Goal: Register for event/course: Register for event/course

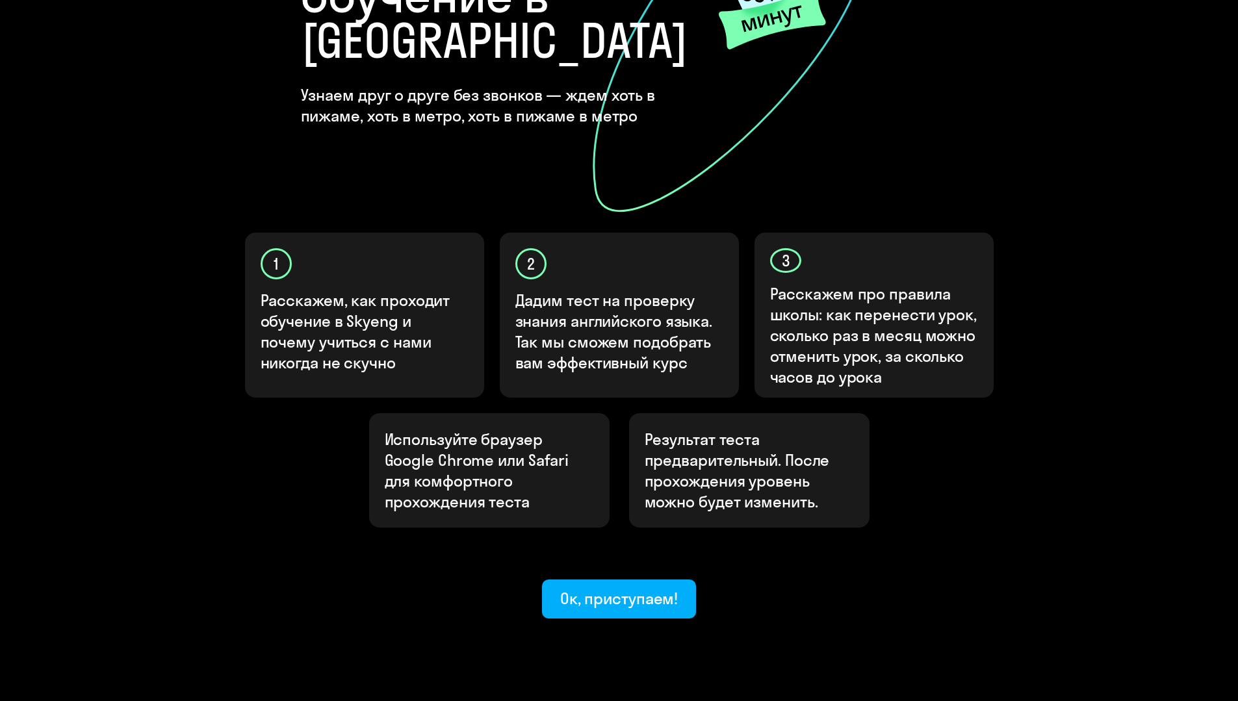
scroll to position [237, 0]
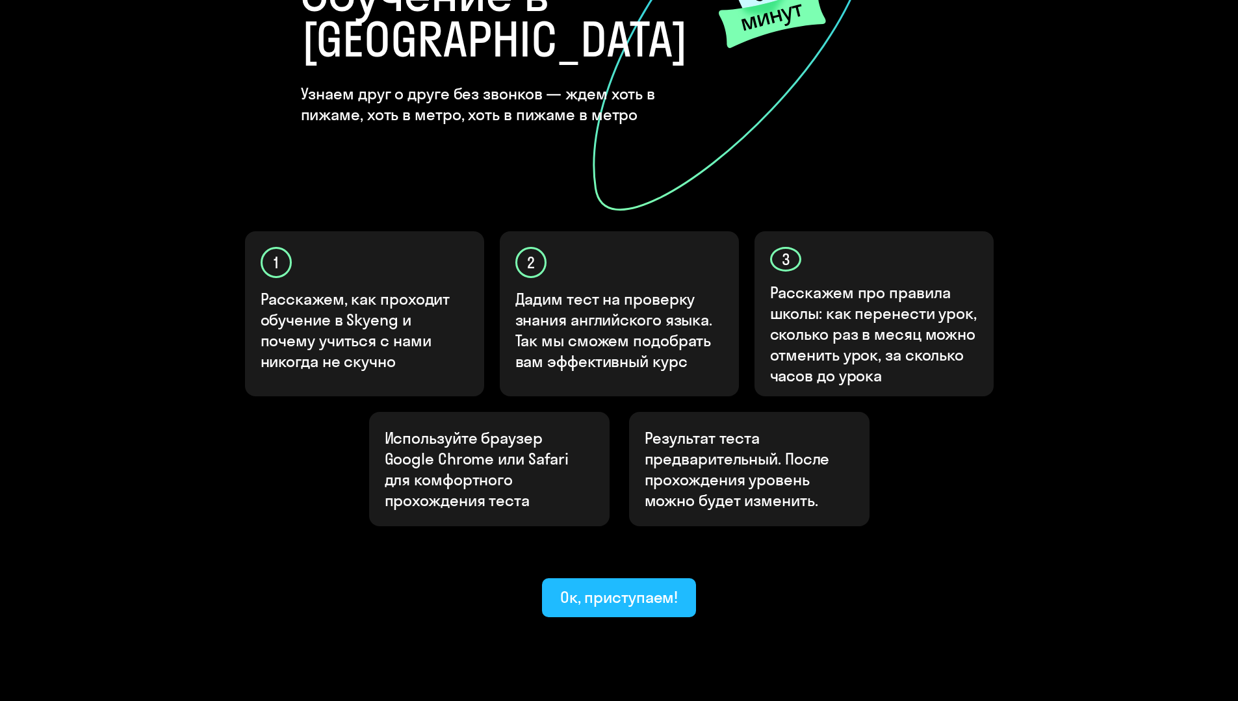
click at [652, 578] on button "Ок, приступаем!" at bounding box center [619, 597] width 155 height 39
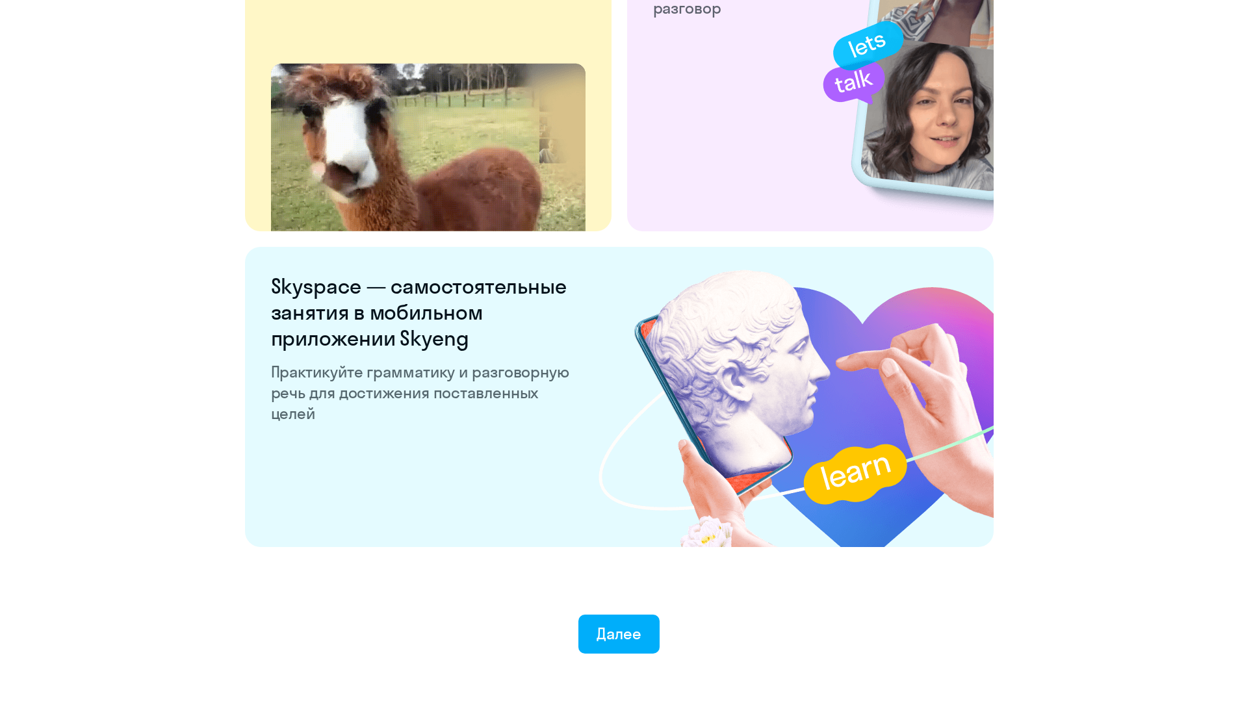
scroll to position [2311, 0]
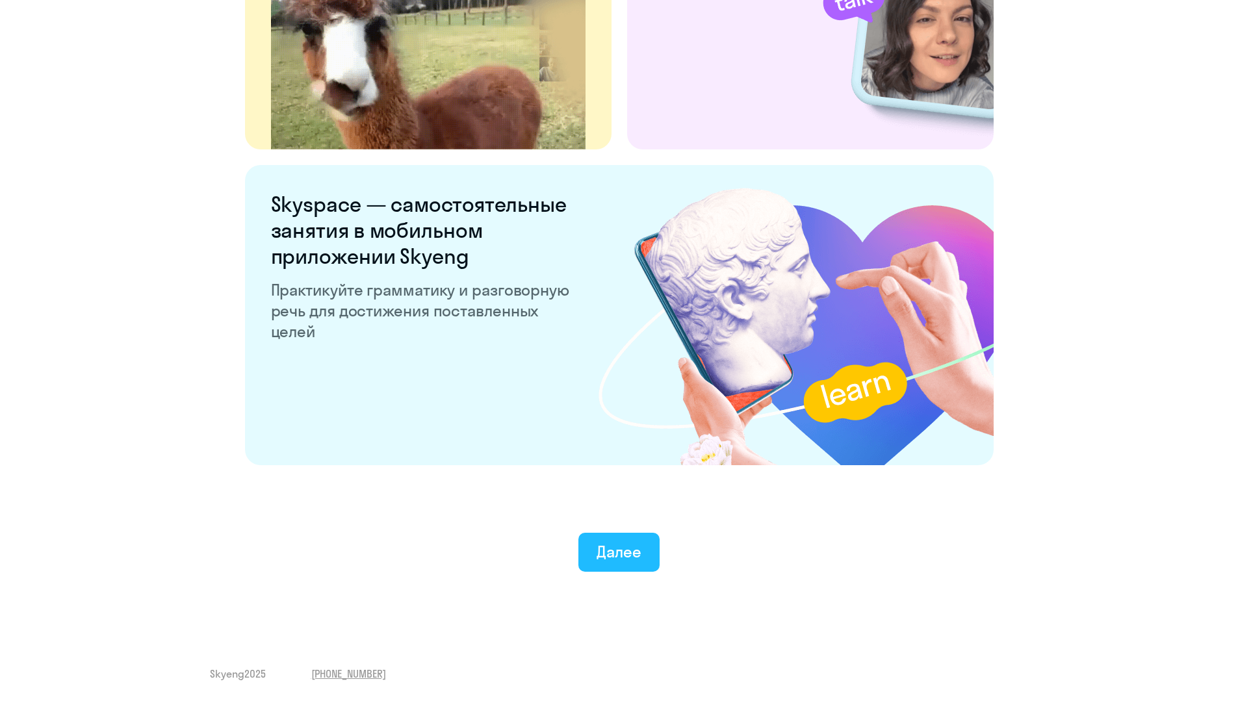
click at [619, 560] on div "Далее" at bounding box center [619, 551] width 45 height 21
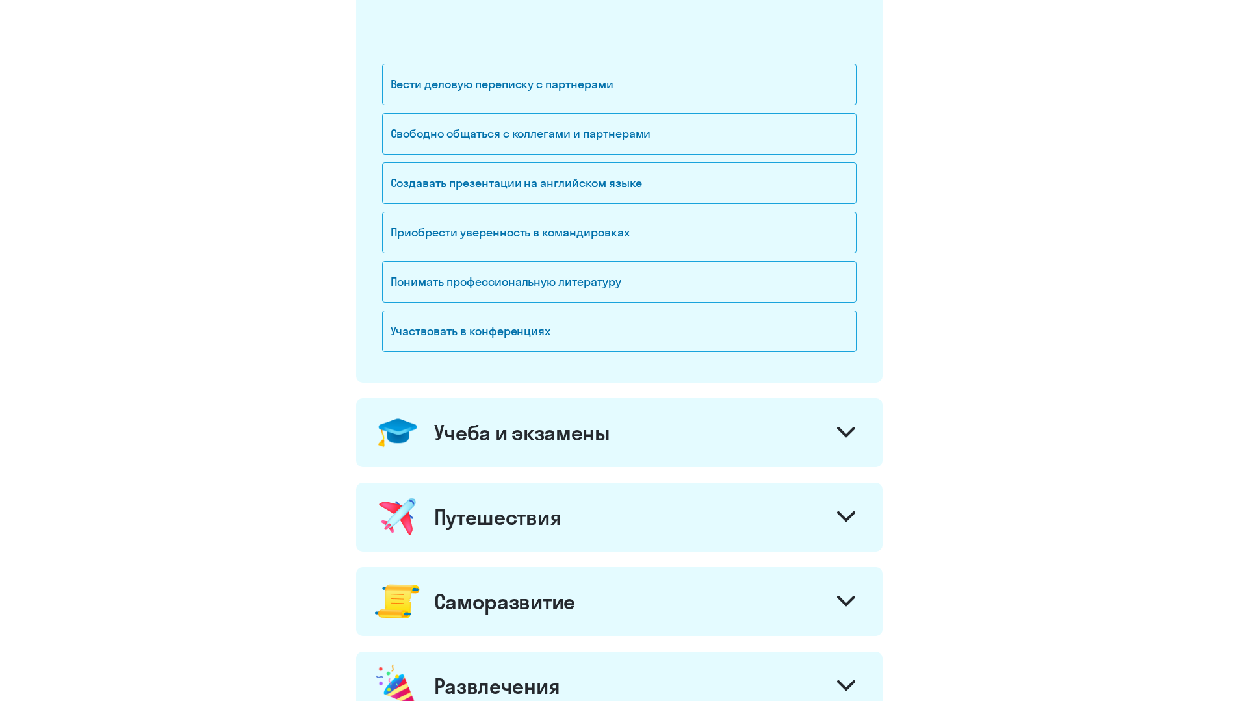
scroll to position [19, 0]
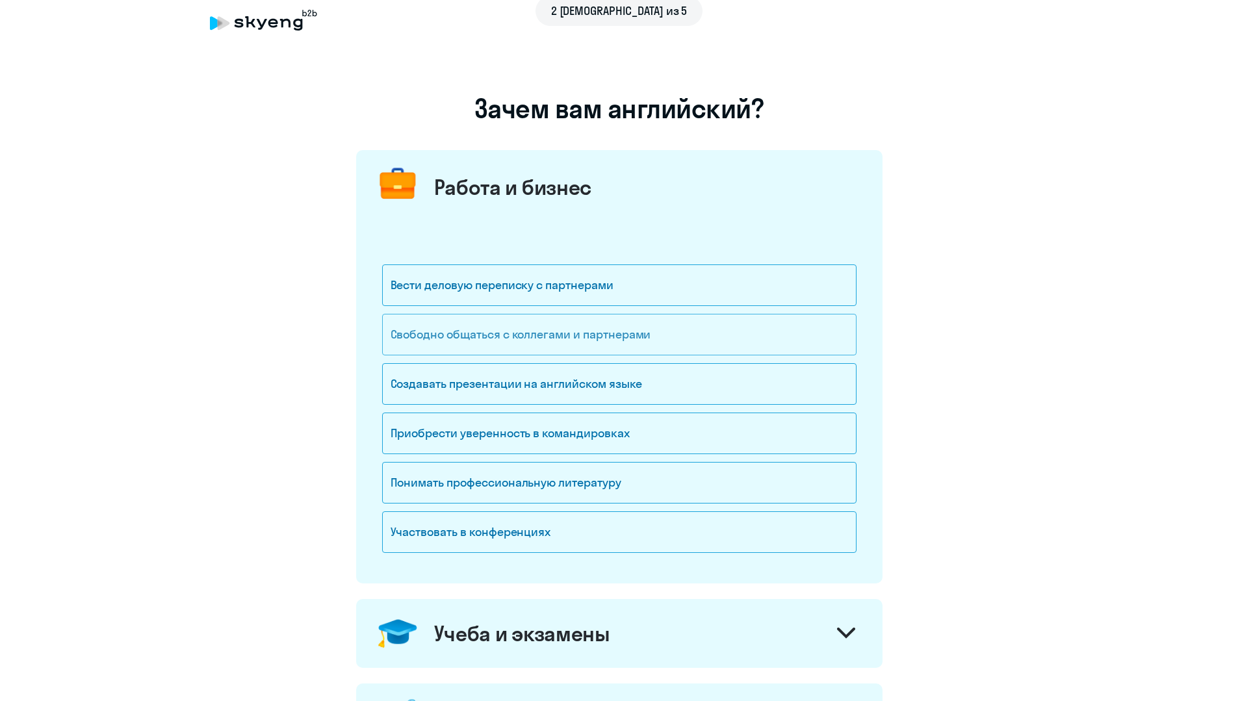
click at [637, 337] on div "Свободно общаться с коллегами и партнерами" at bounding box center [619, 335] width 474 height 42
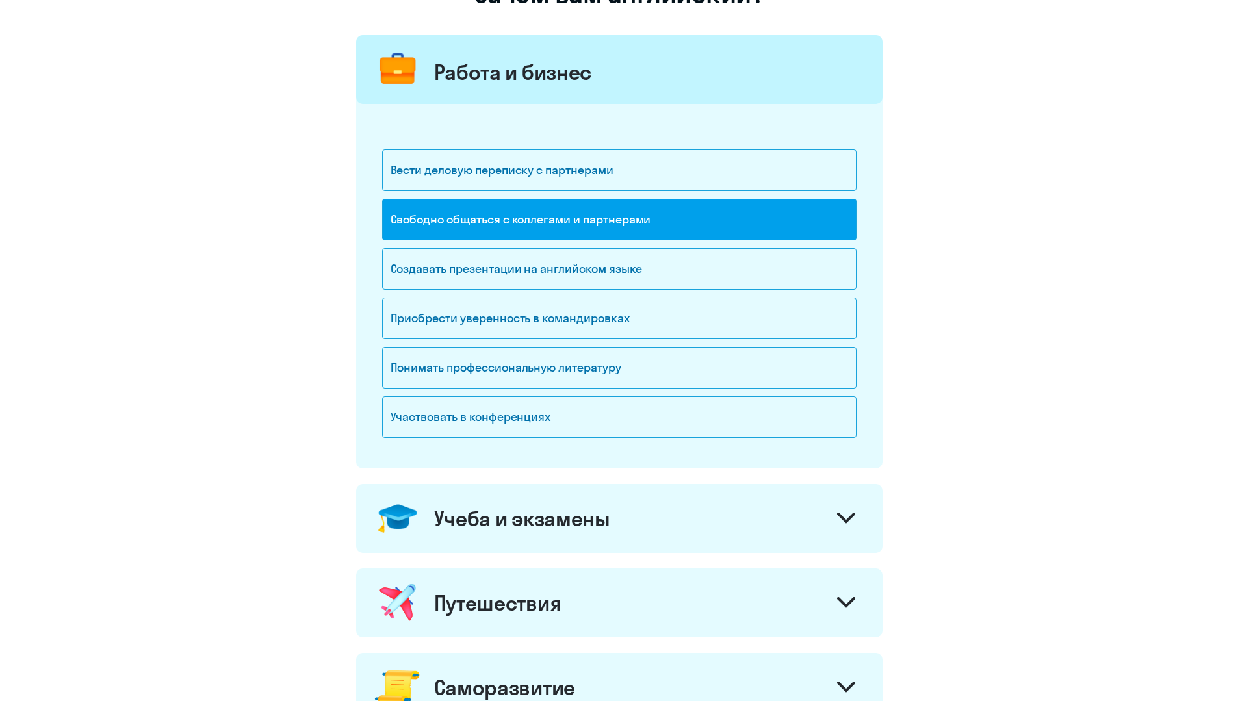
scroll to position [344, 0]
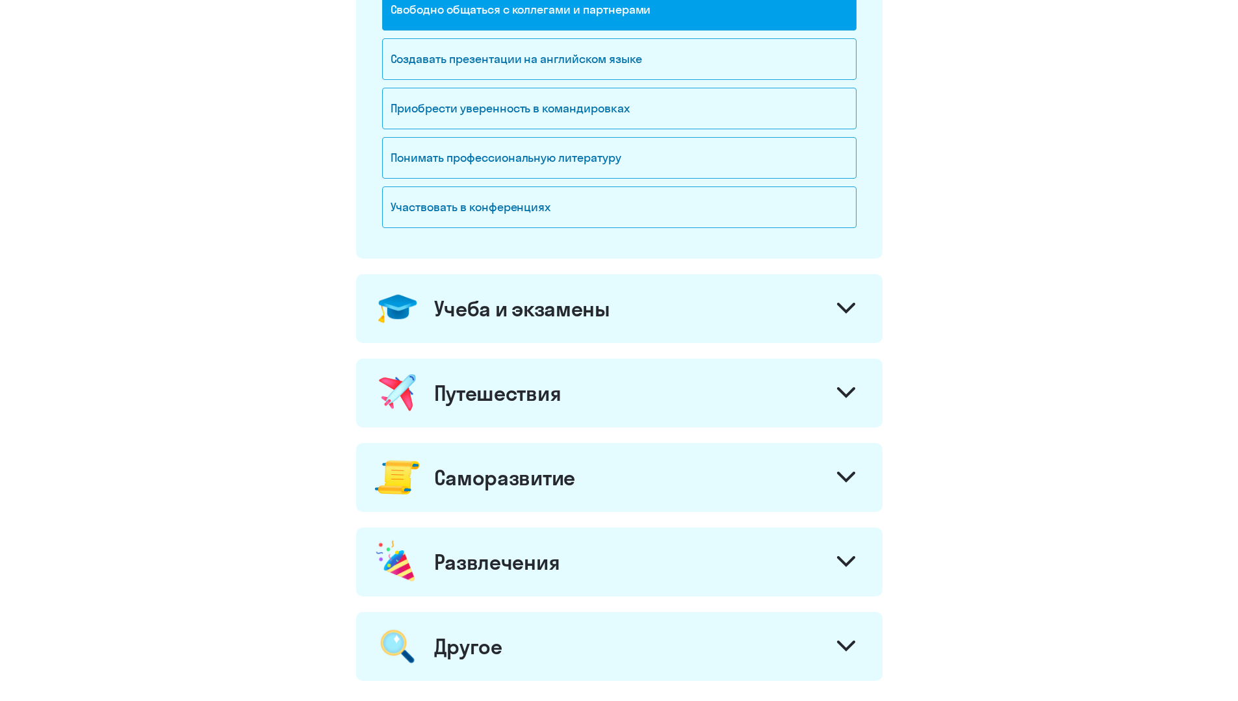
click at [638, 401] on div "Путешествия" at bounding box center [619, 393] width 526 height 69
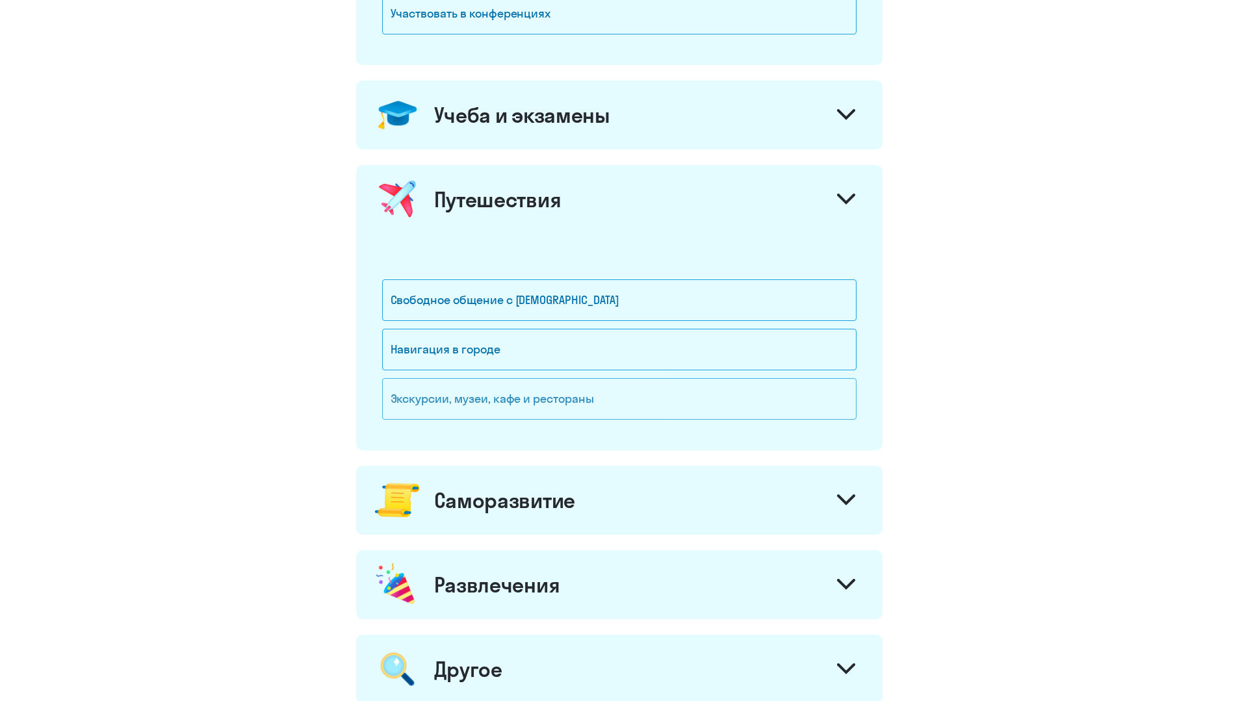
scroll to position [539, 0]
drag, startPoint x: 616, startPoint y: 302, endPoint x: 612, endPoint y: 315, distance: 13.8
click at [615, 302] on div "Свободное общение с [DEMOGRAPHIC_DATA]" at bounding box center [619, 299] width 474 height 42
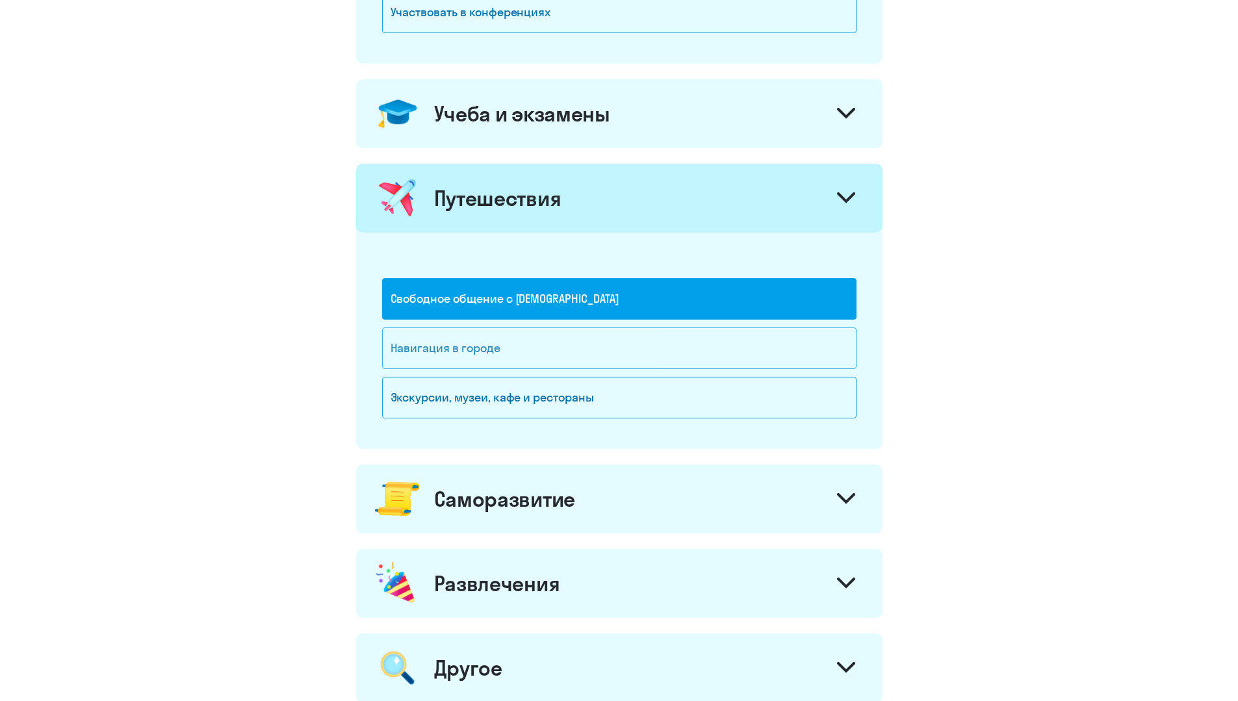
scroll to position [734, 0]
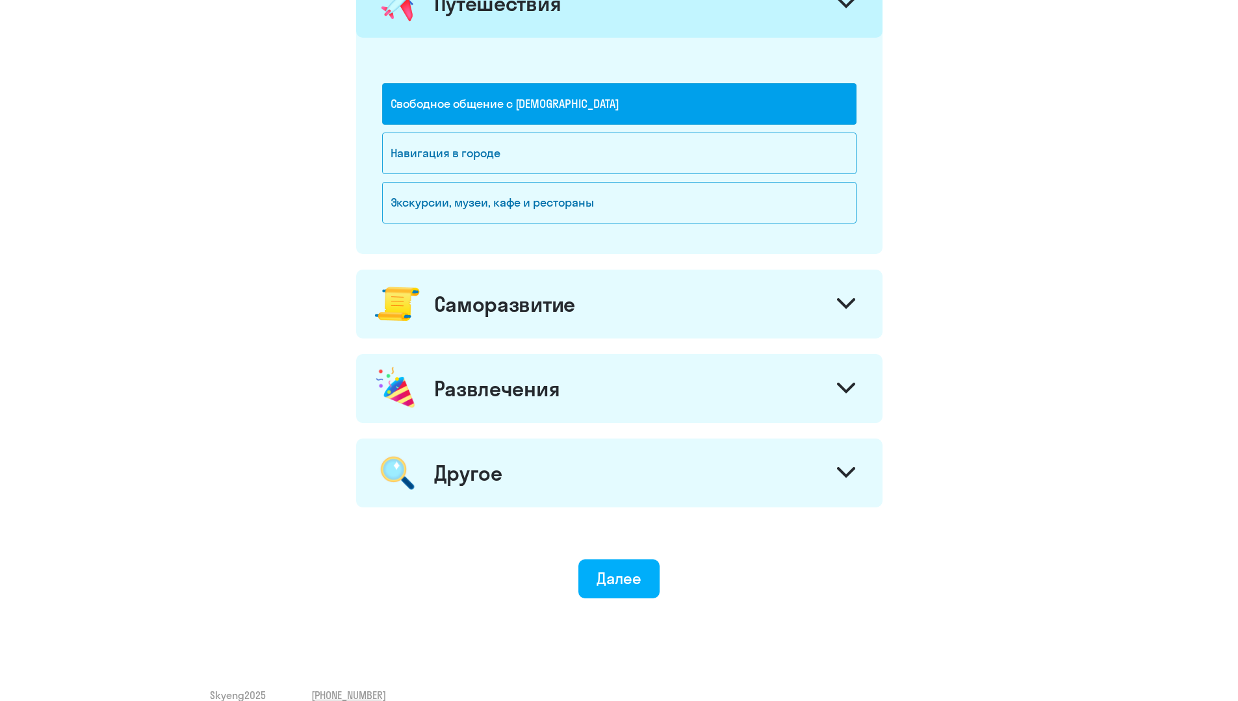
click at [611, 315] on div "Саморазвитие" at bounding box center [619, 304] width 526 height 69
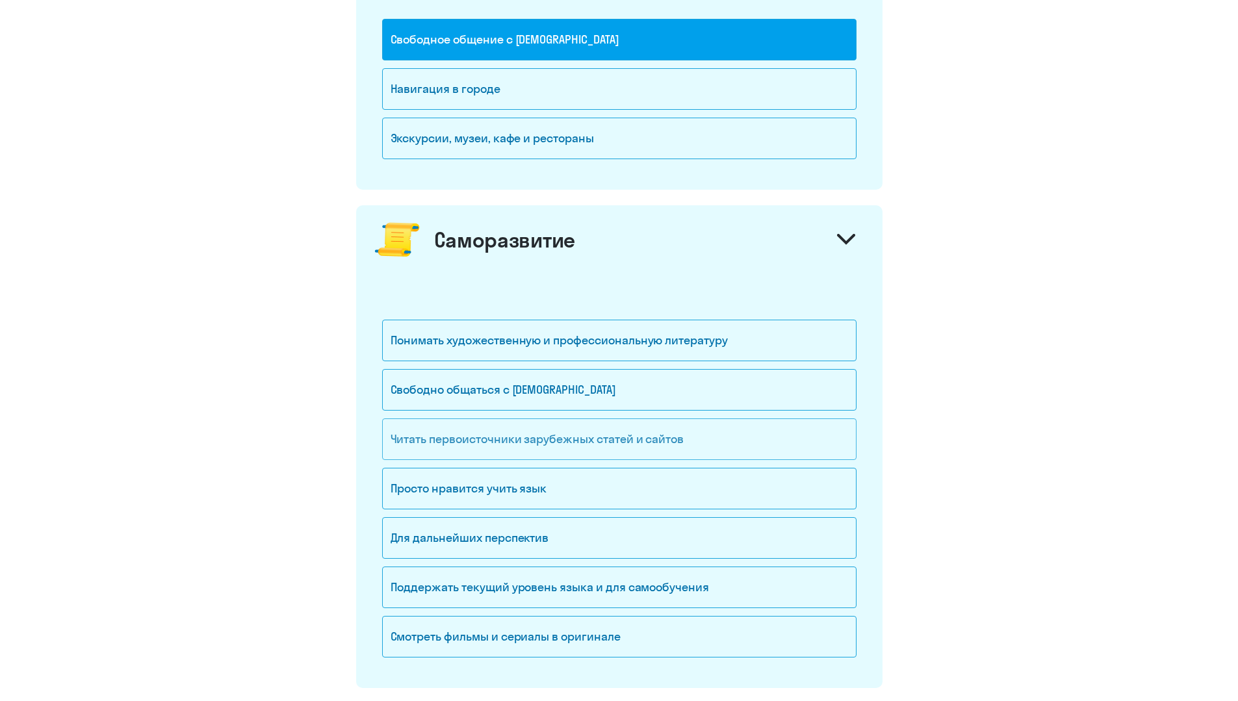
scroll to position [799, 0]
click at [785, 624] on div "Смотреть фильмы и сериалы в оригинале" at bounding box center [619, 637] width 474 height 42
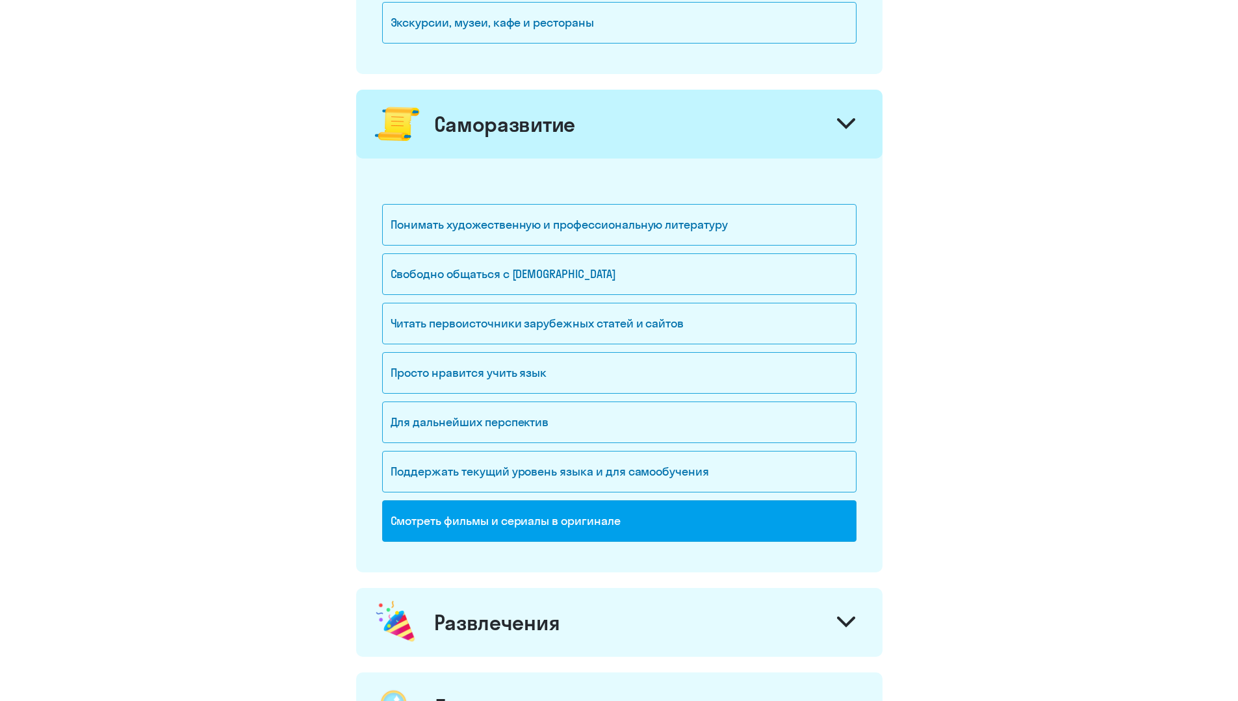
scroll to position [1059, 0]
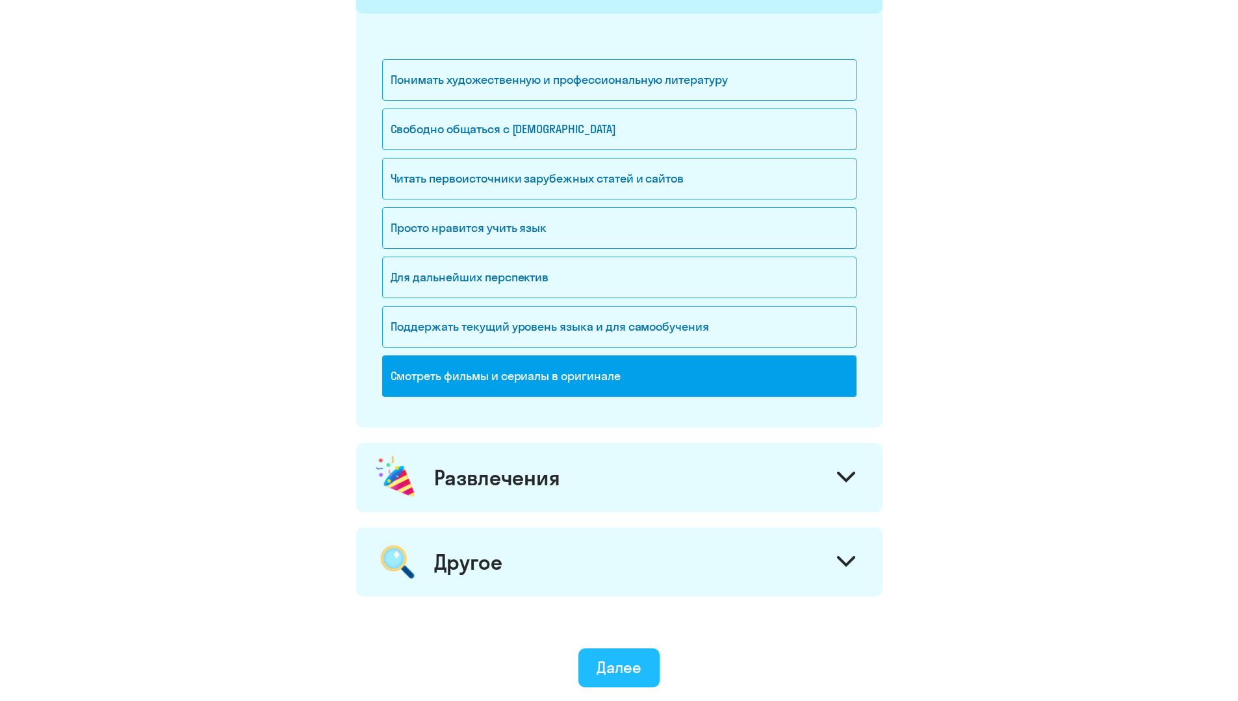
click at [629, 662] on div "Далее" at bounding box center [619, 667] width 45 height 21
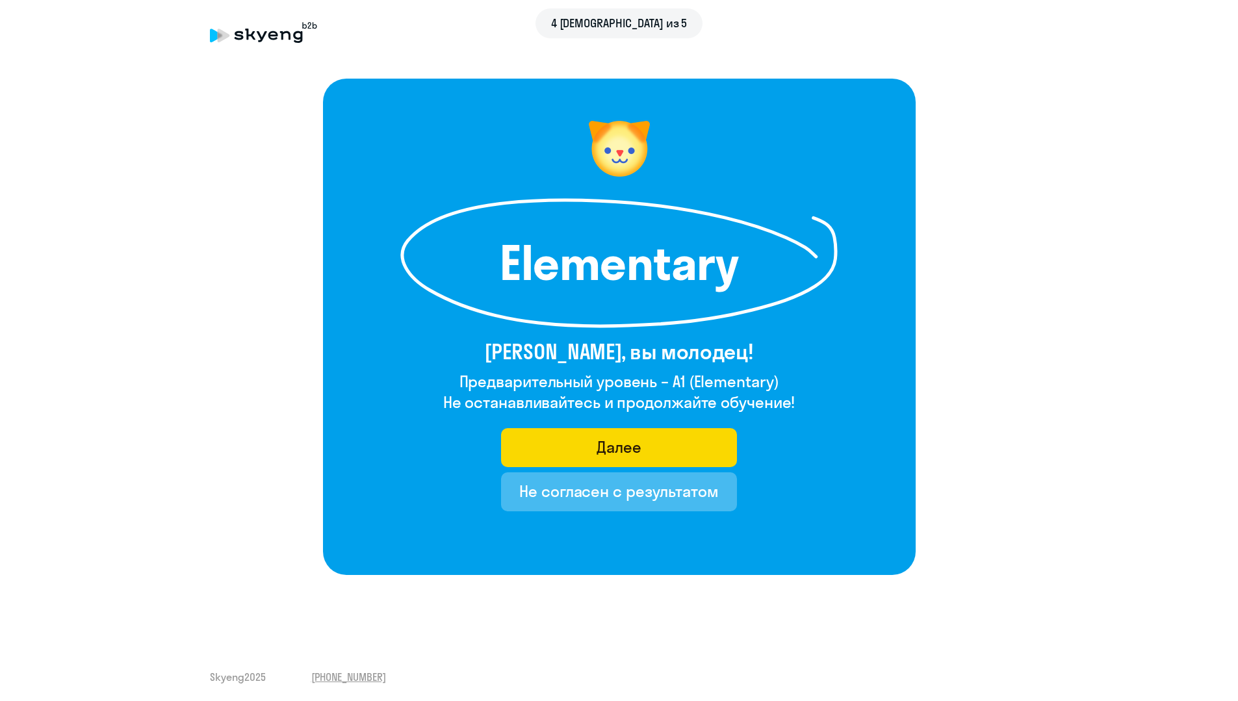
scroll to position [10, 0]
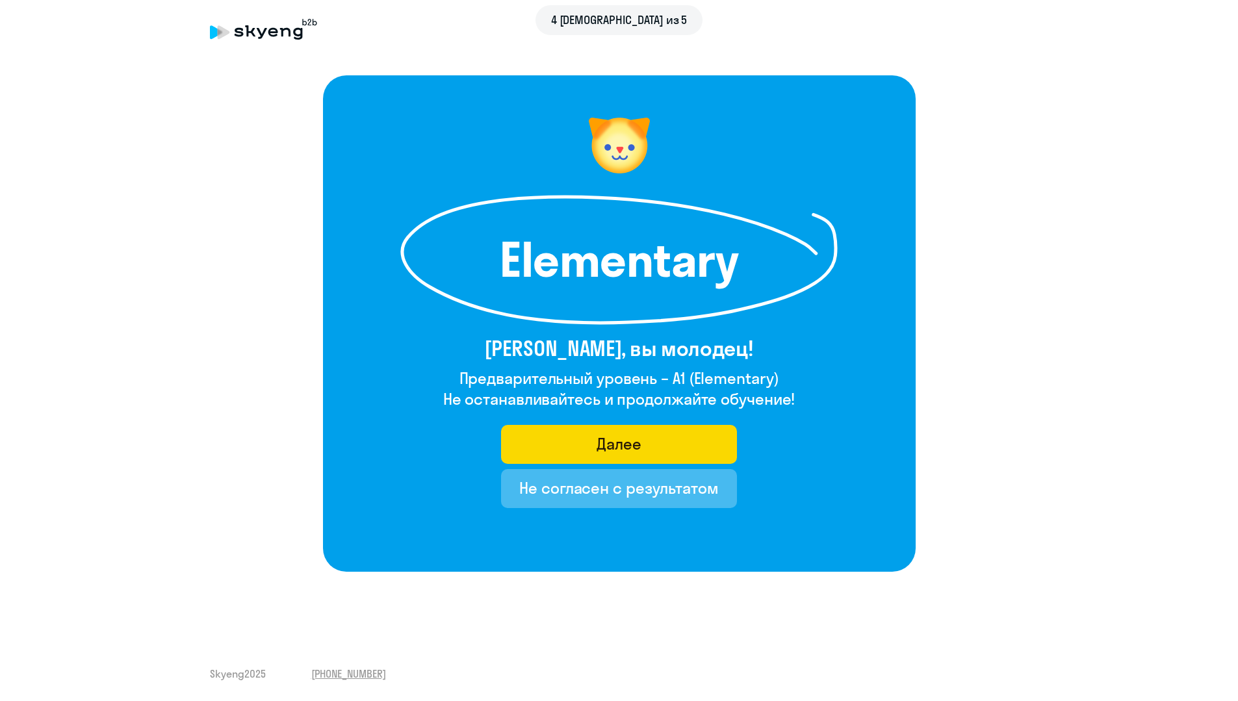
click at [237, 447] on after-test "Elementary [PERSON_NAME], вы молодец! Предварительный уровень – A1 (Elementary)…" at bounding box center [619, 323] width 1186 height 497
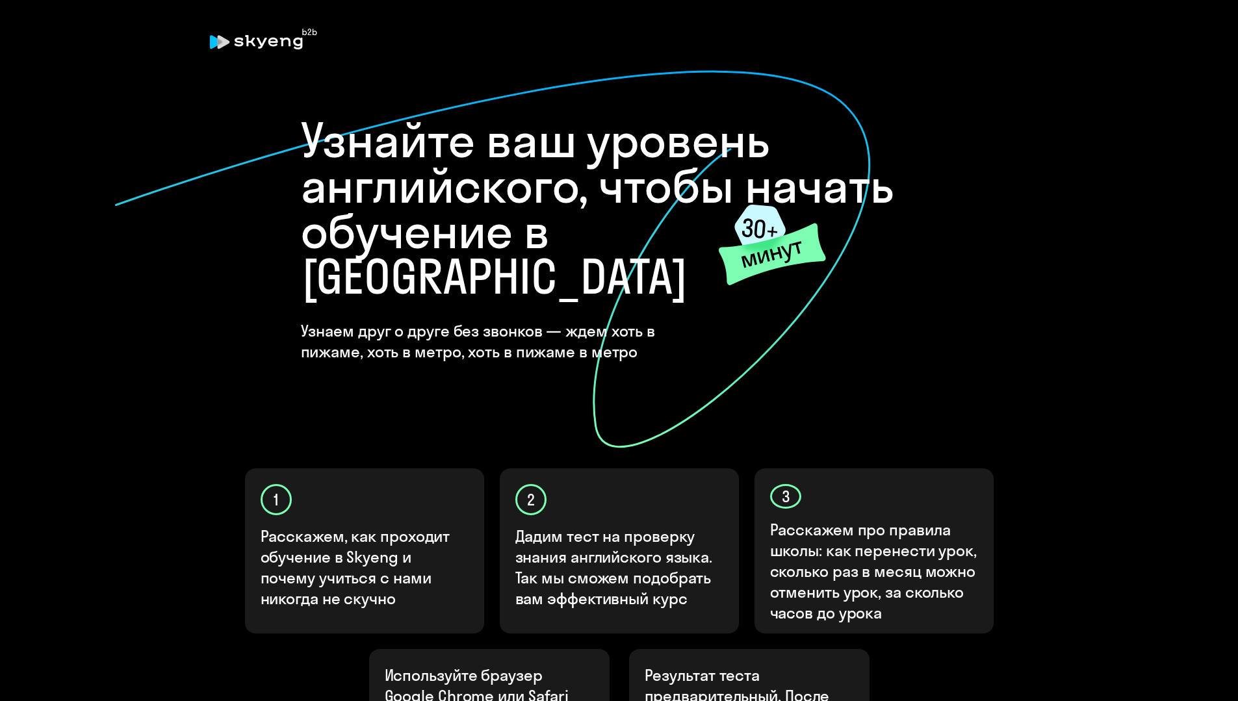
click at [478, 319] on icon at bounding box center [493, 260] width 758 height 380
click at [426, 396] on icon at bounding box center [493, 260] width 758 height 380
click at [497, 401] on icon at bounding box center [493, 260] width 758 height 380
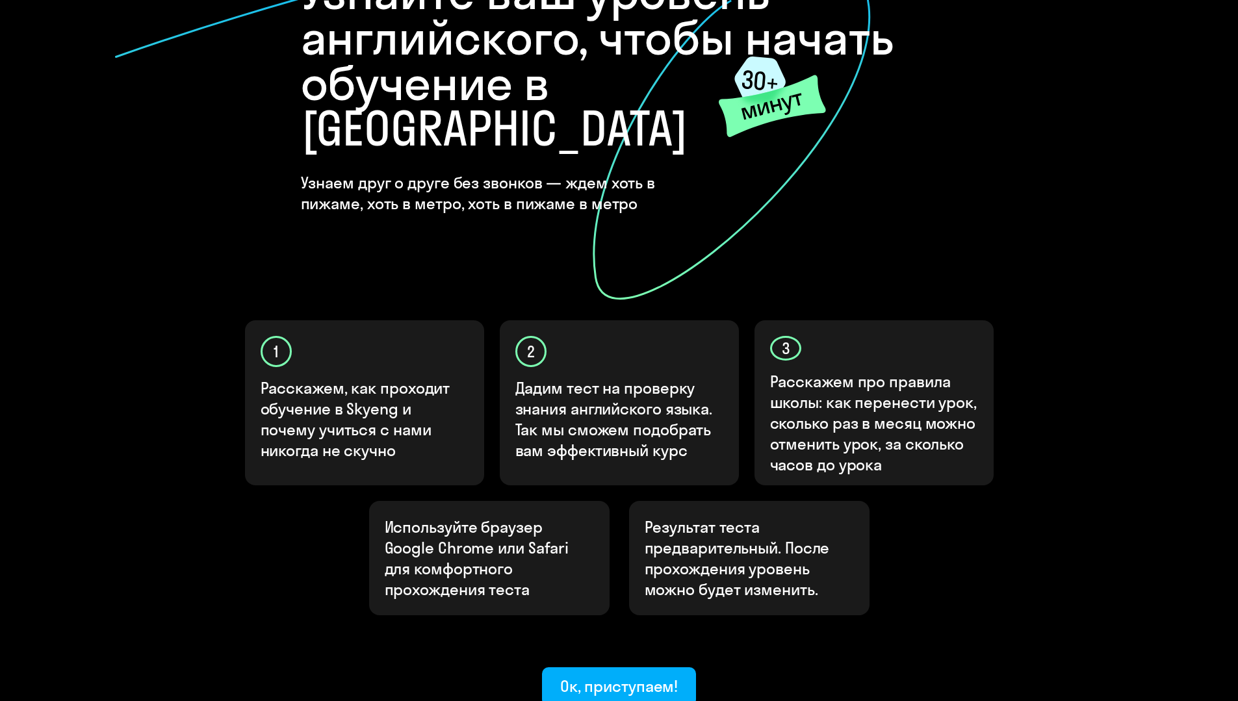
scroll to position [237, 0]
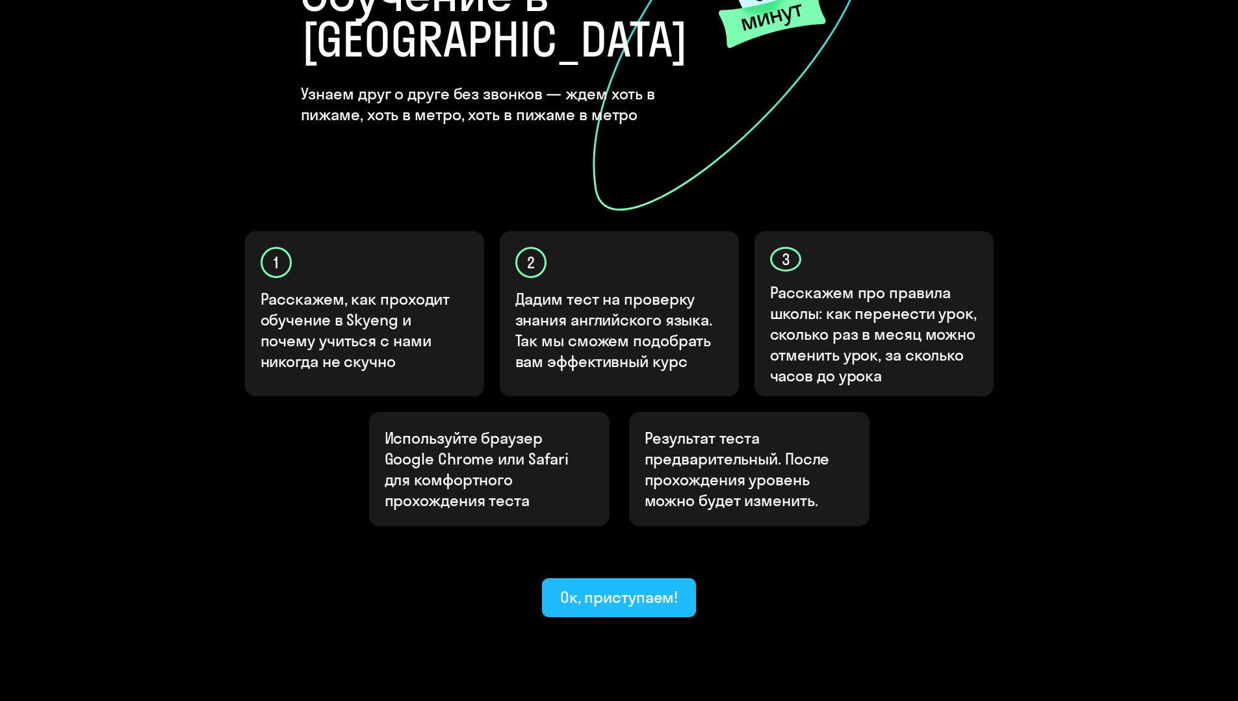
click at [618, 578] on button "Ок, приступаем!" at bounding box center [619, 597] width 155 height 39
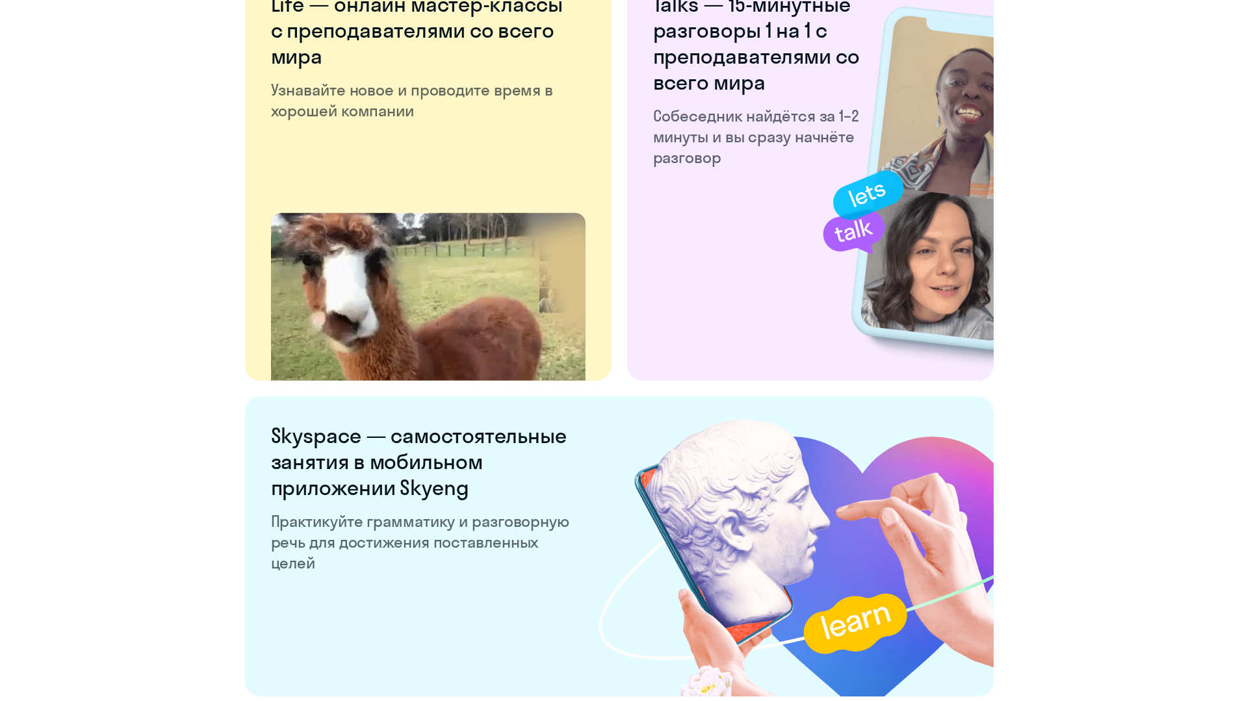
scroll to position [2311, 0]
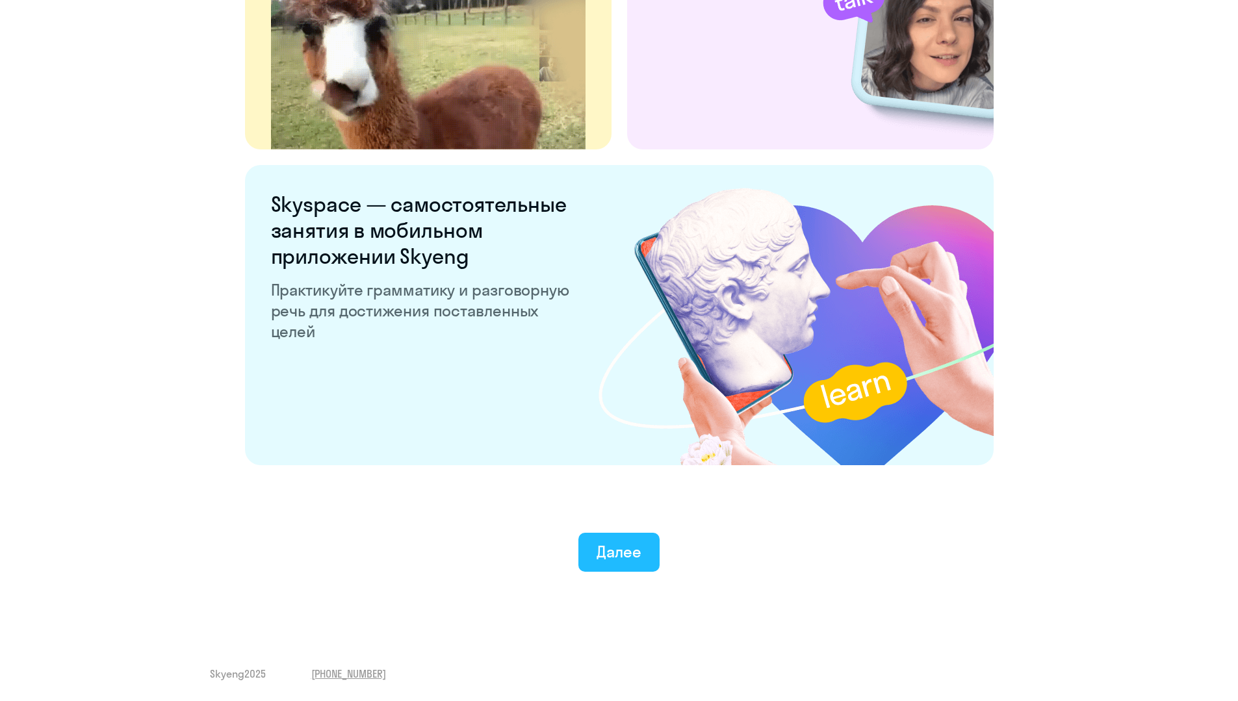
click at [638, 552] on div "Далее" at bounding box center [619, 551] width 45 height 21
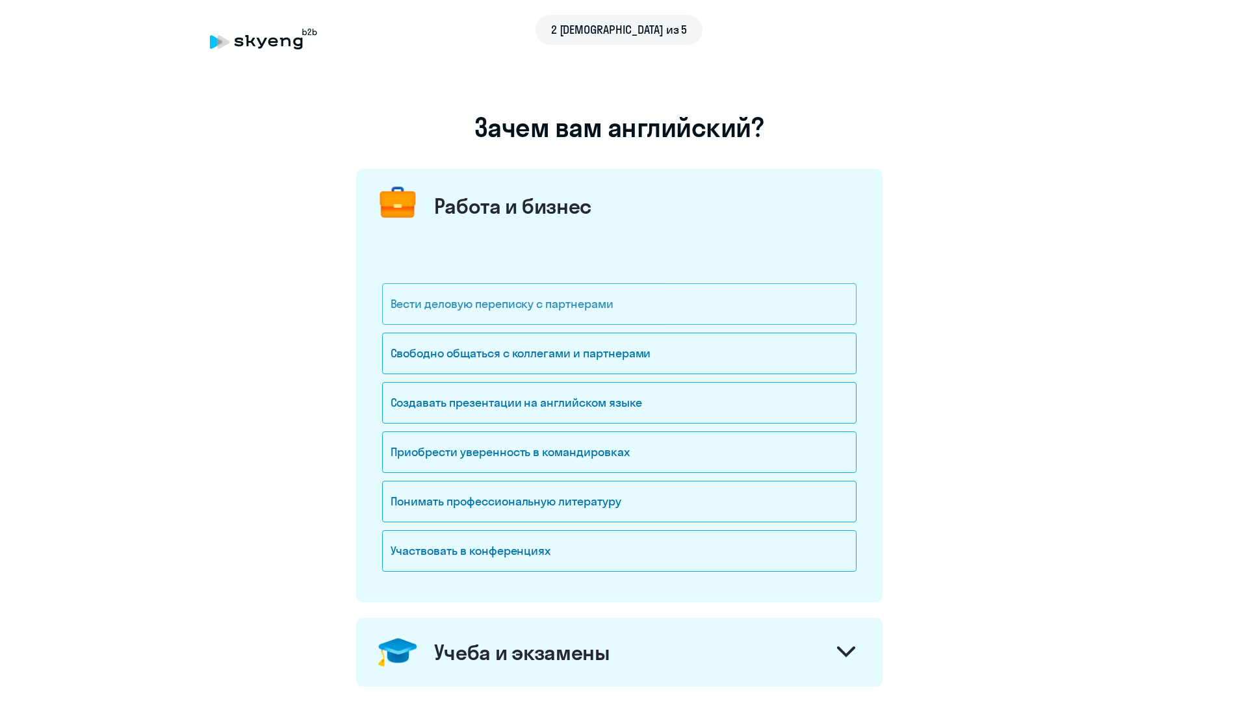
click at [606, 302] on div "Вести деловую переписку с партнерами" at bounding box center [619, 304] width 474 height 42
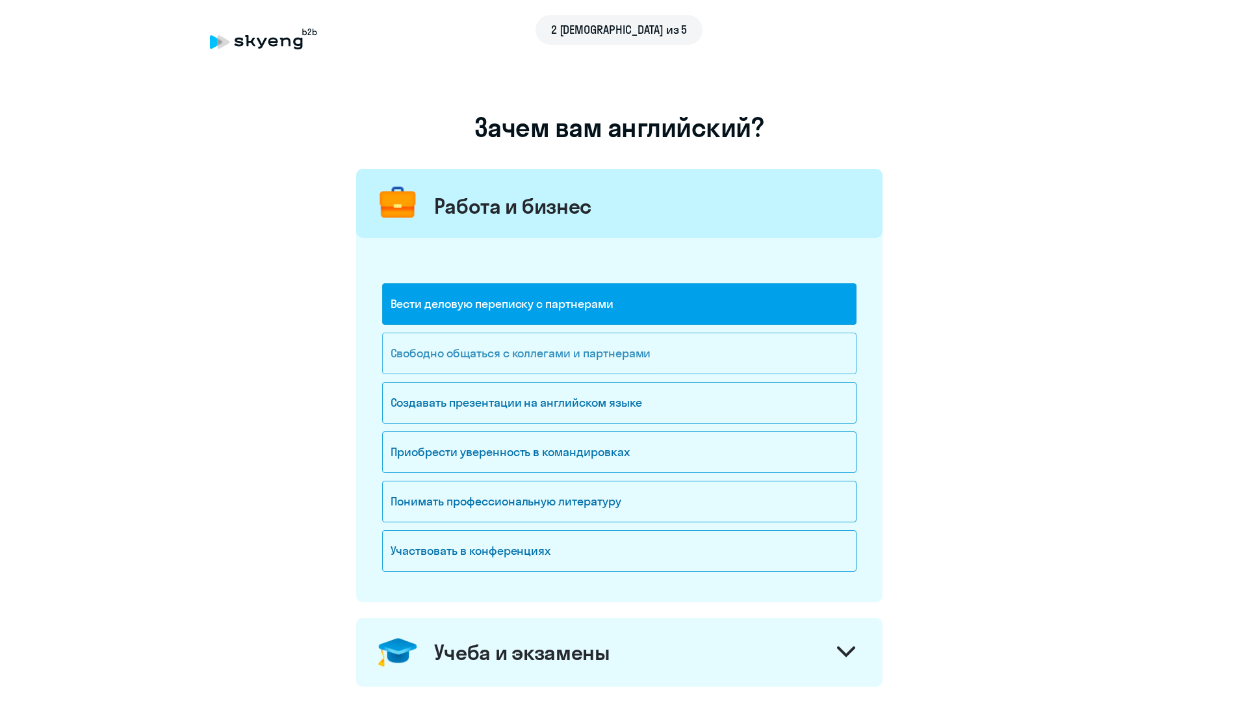
click at [495, 353] on div "Свободно общаться с коллегами и партнерами" at bounding box center [619, 354] width 474 height 42
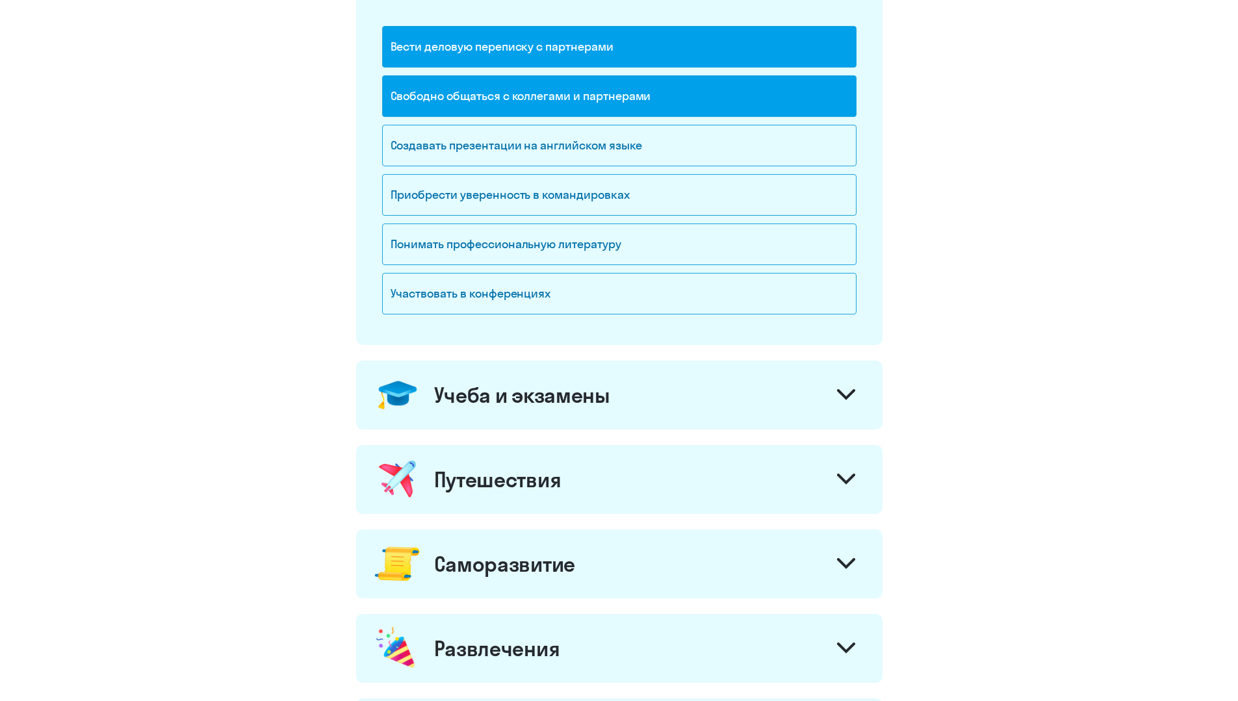
scroll to position [260, 0]
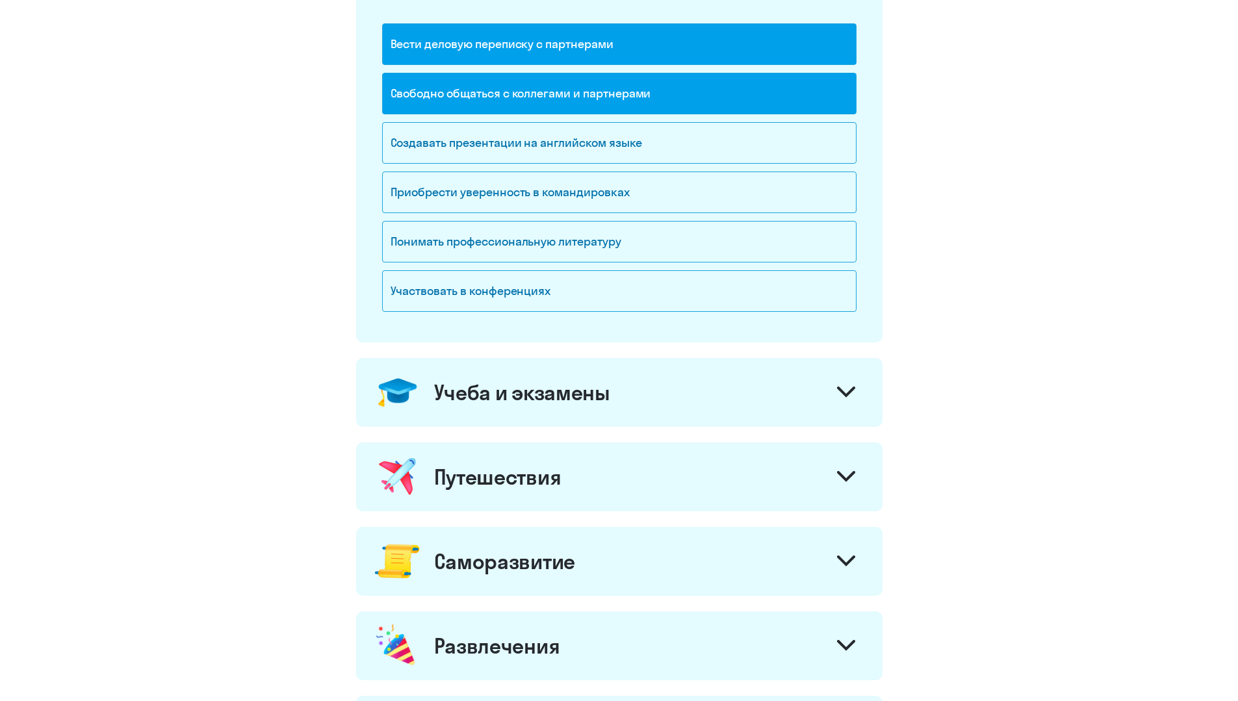
click at [487, 398] on div "Учеба и экзамены" at bounding box center [522, 393] width 176 height 26
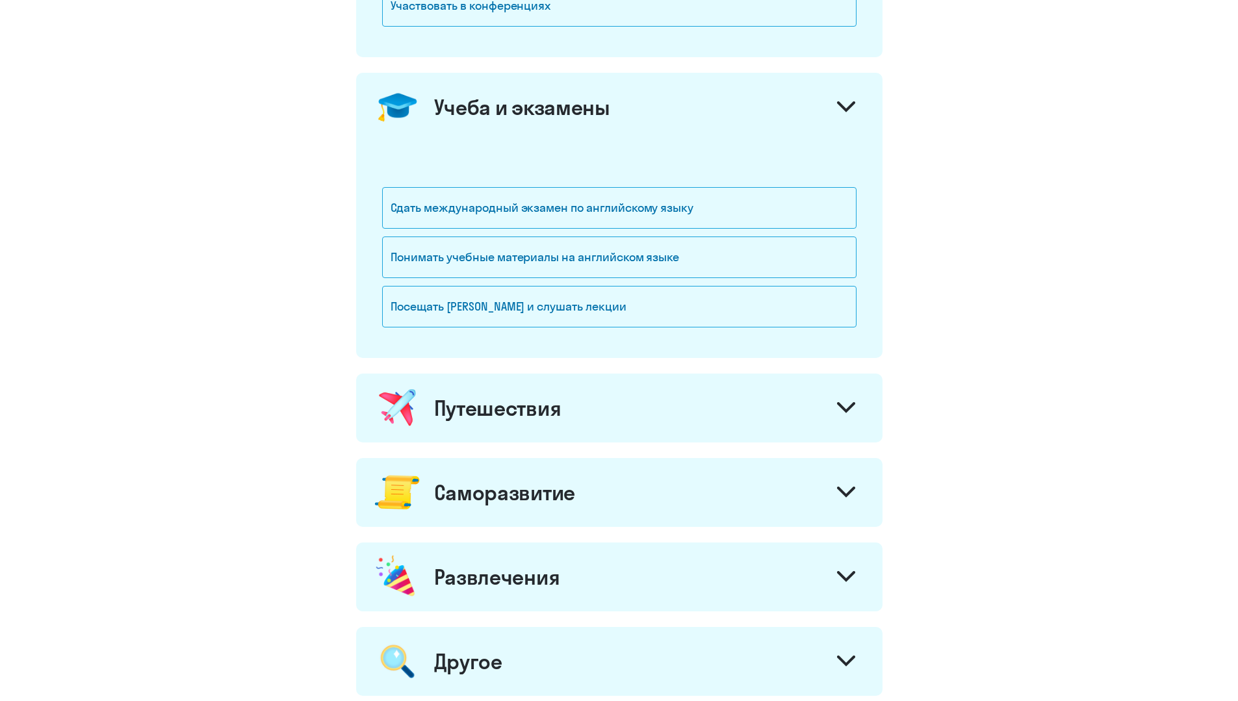
scroll to position [585, 0]
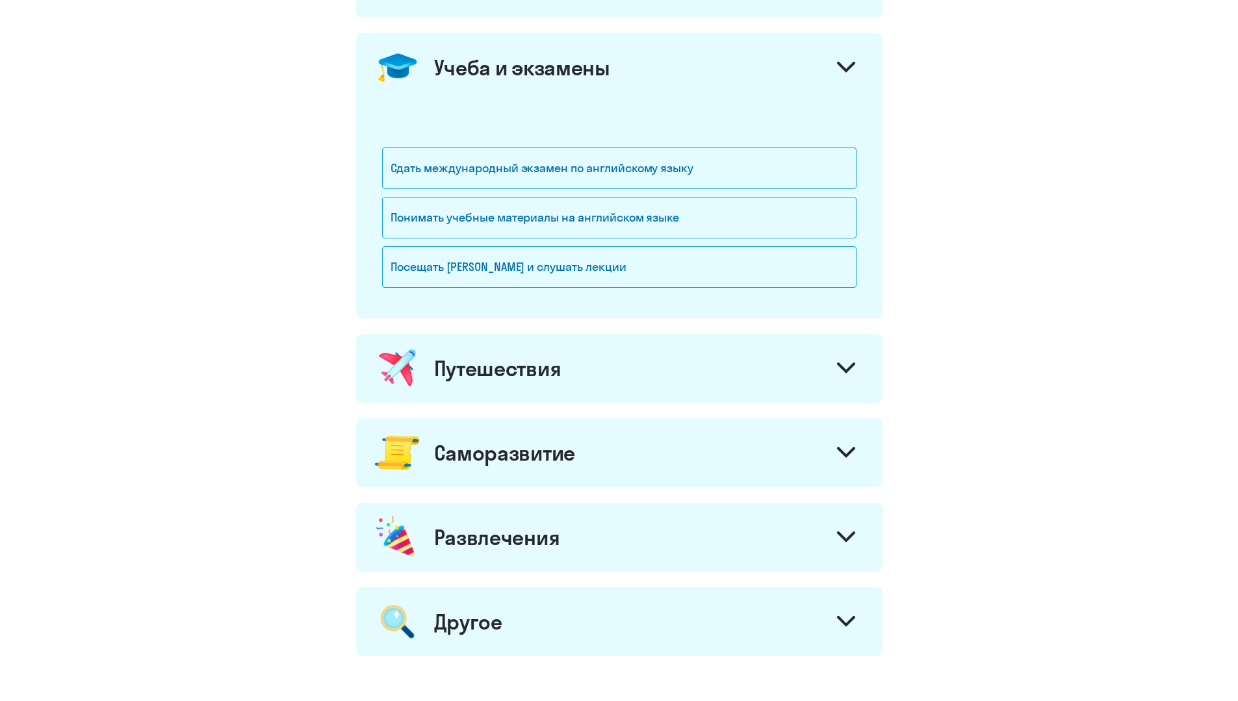
click at [504, 373] on div "Путешествия" at bounding box center [497, 369] width 127 height 26
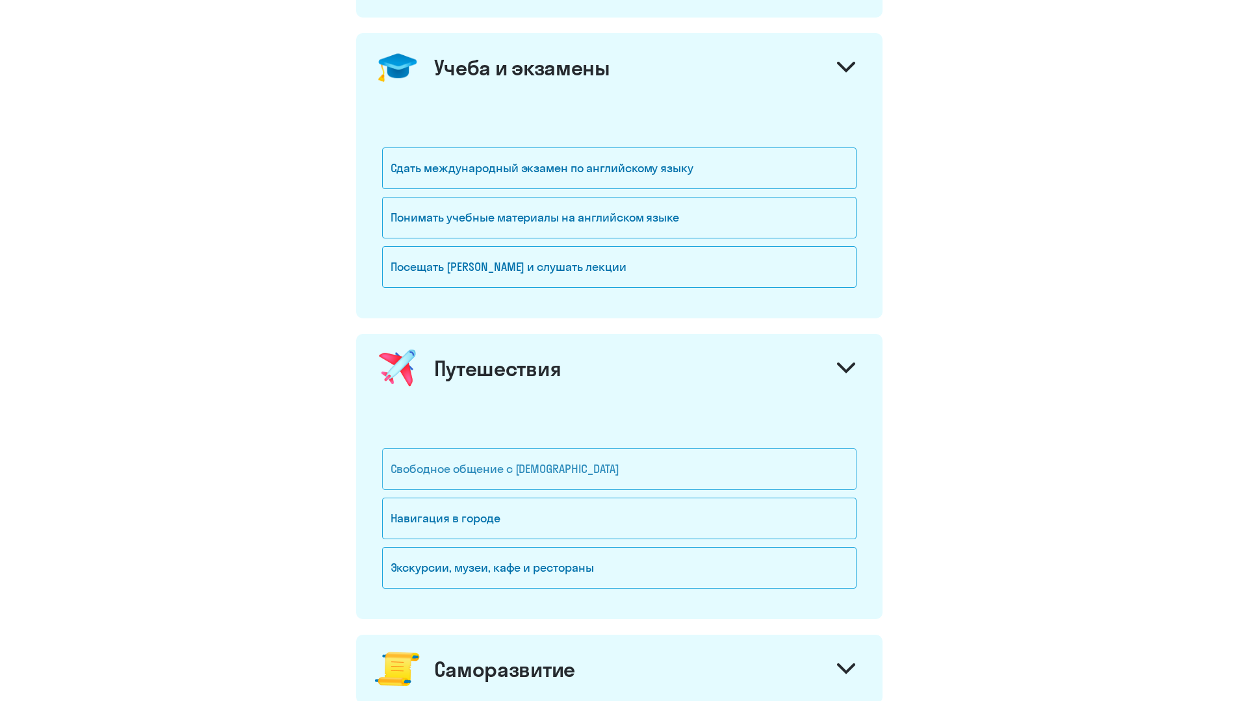
click at [507, 464] on div "Свободное общение с [DEMOGRAPHIC_DATA]" at bounding box center [619, 469] width 474 height 42
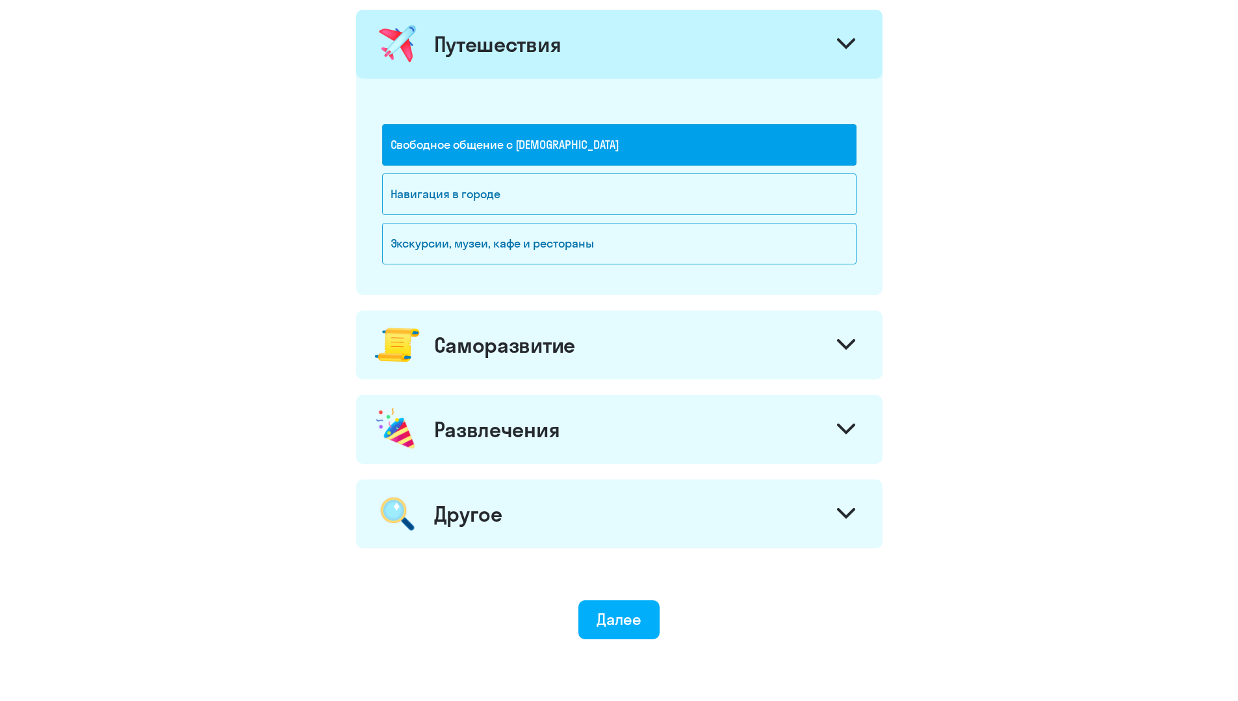
scroll to position [910, 0]
click at [526, 365] on div "Саморазвитие" at bounding box center [619, 344] width 526 height 69
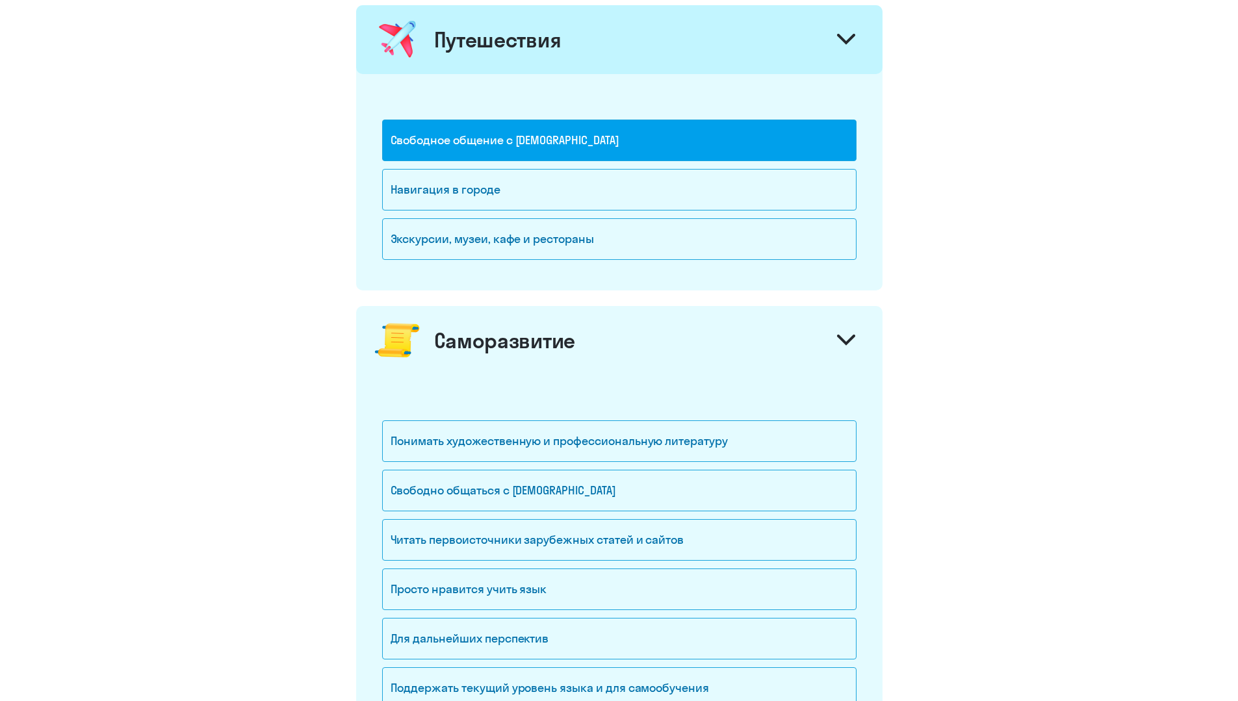
scroll to position [1105, 0]
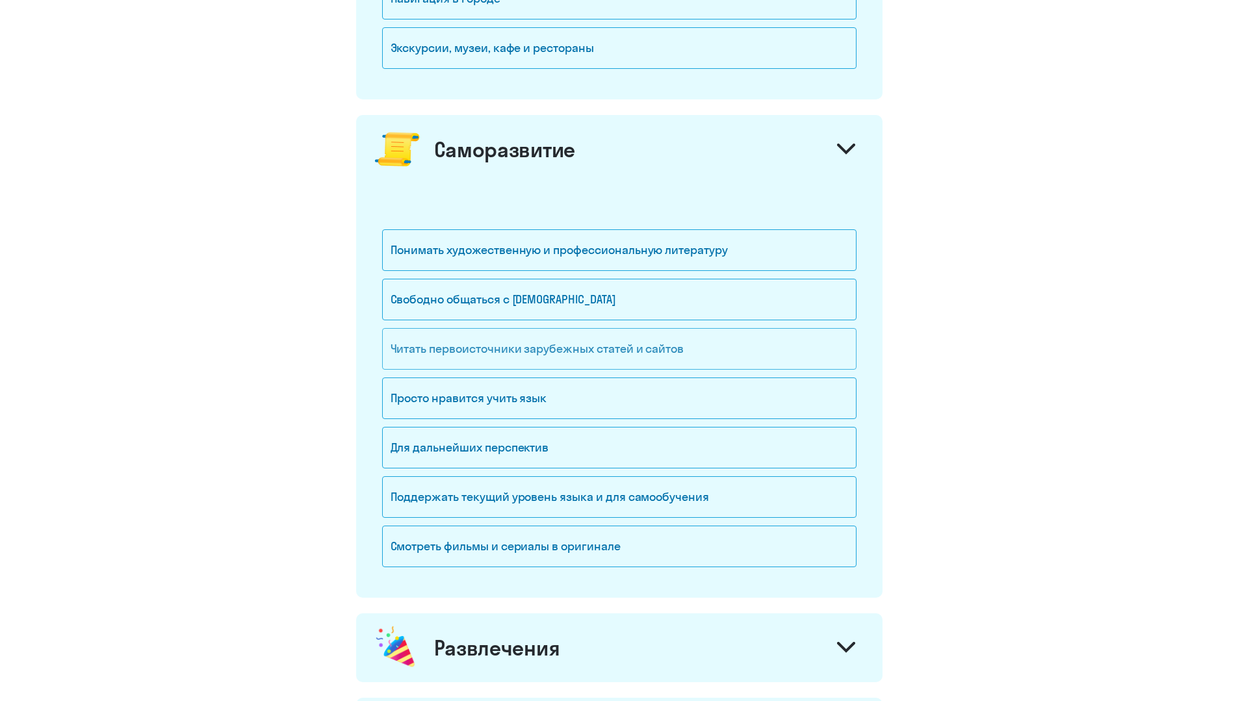
click at [523, 359] on div "Читать первоисточники зарубежных статей и сайтов" at bounding box center [619, 349] width 474 height 42
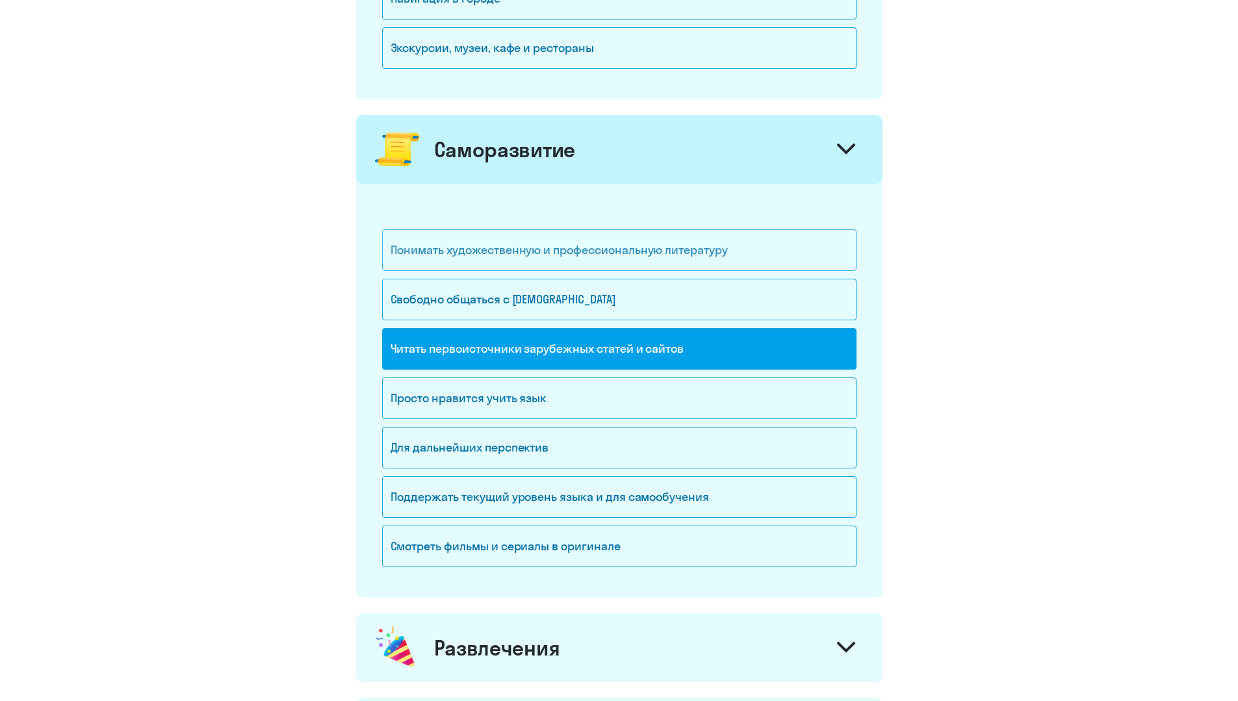
click at [553, 254] on div "Понимать художественную и профессиональную литературу" at bounding box center [619, 250] width 474 height 42
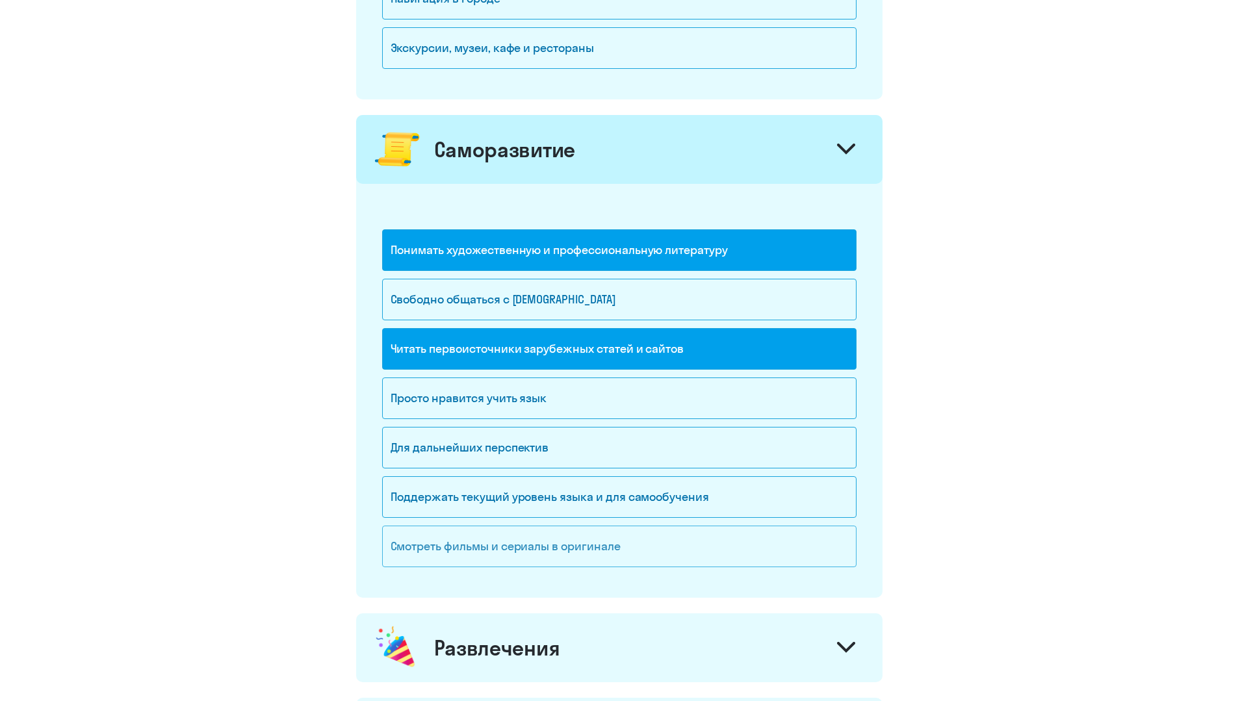
scroll to position [1386, 0]
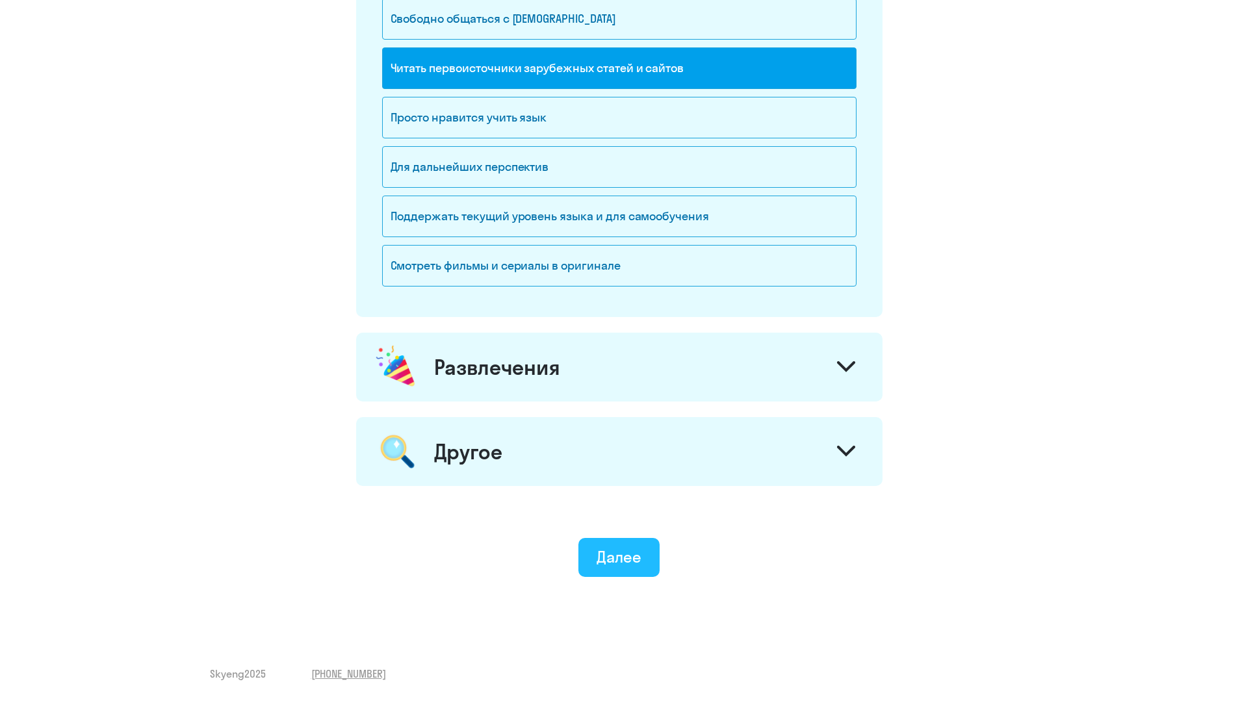
click at [629, 556] on div "Далее" at bounding box center [619, 557] width 45 height 21
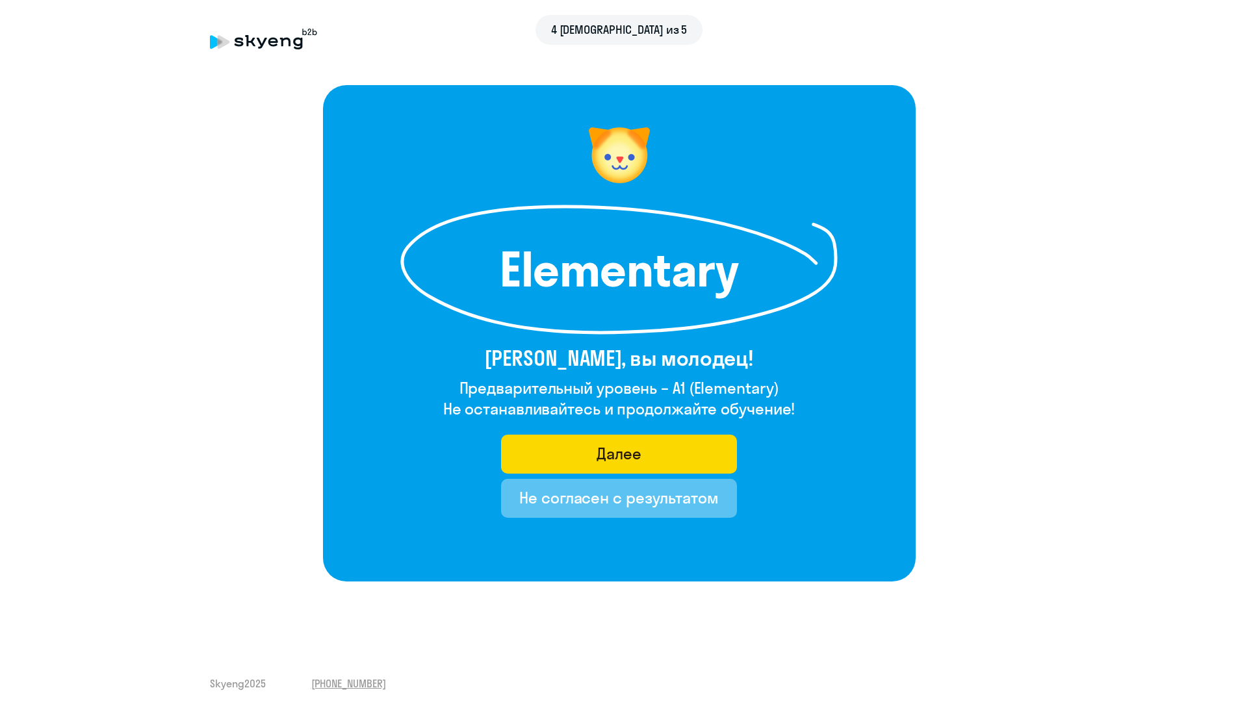
click at [656, 504] on div "Не согласен с результатом" at bounding box center [619, 497] width 200 height 21
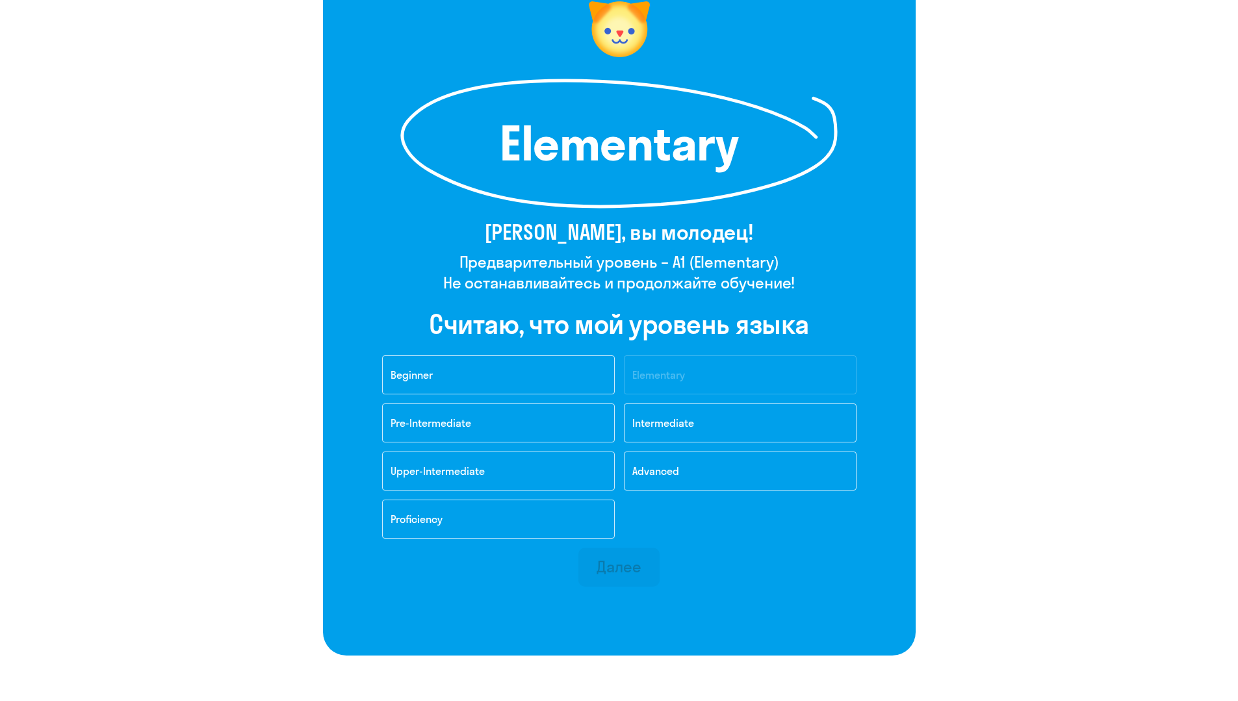
scroll to position [130, 0]
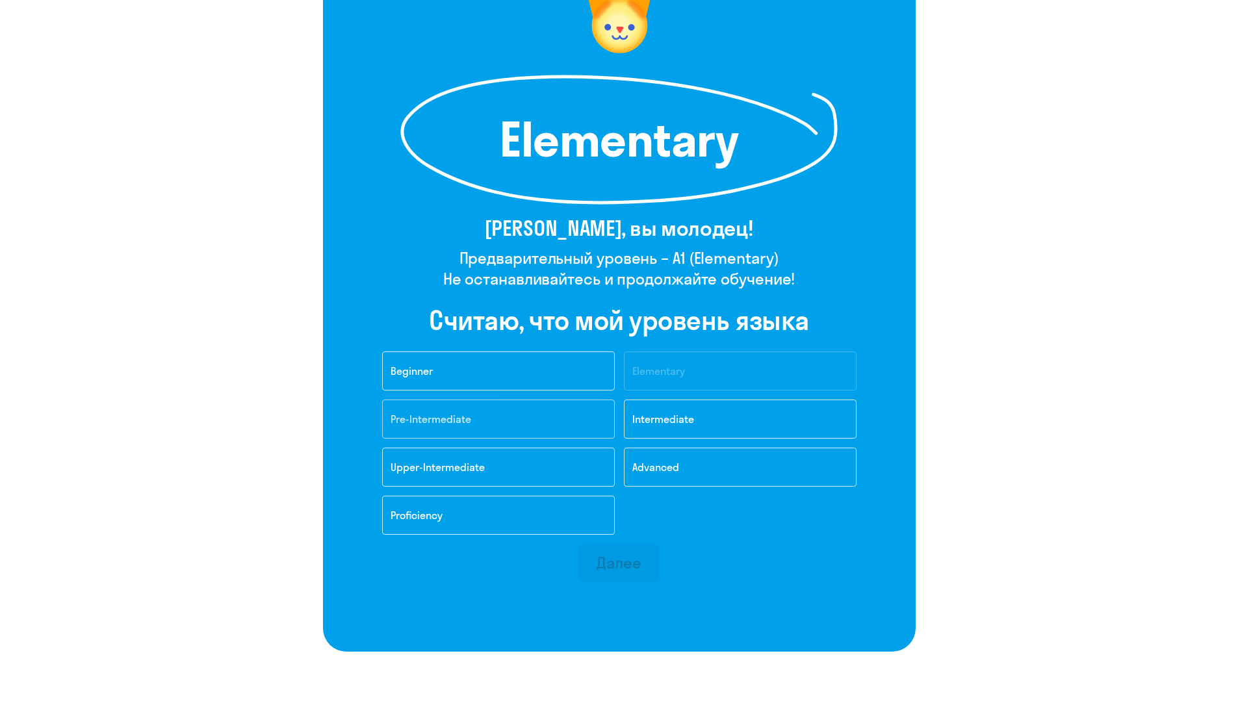
click at [578, 427] on button "Pre-Intermediate" at bounding box center [498, 419] width 233 height 39
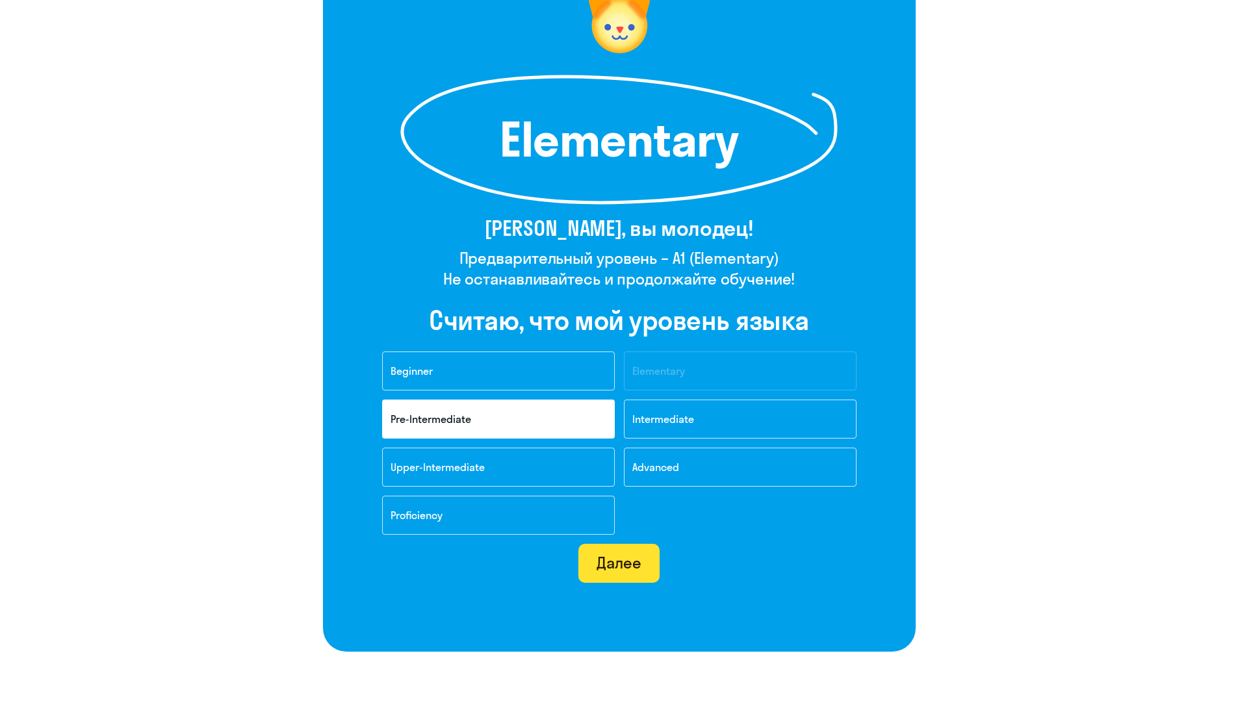
click at [623, 570] on div "Далее" at bounding box center [619, 562] width 45 height 21
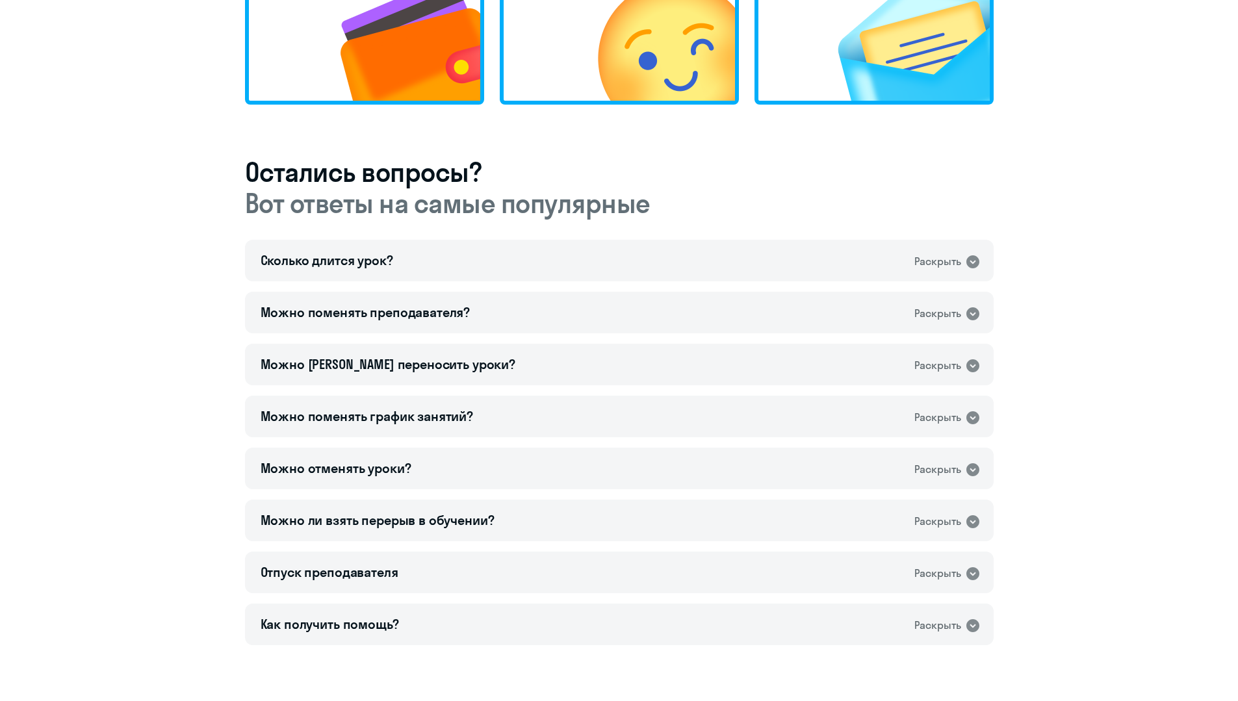
scroll to position [658, 0]
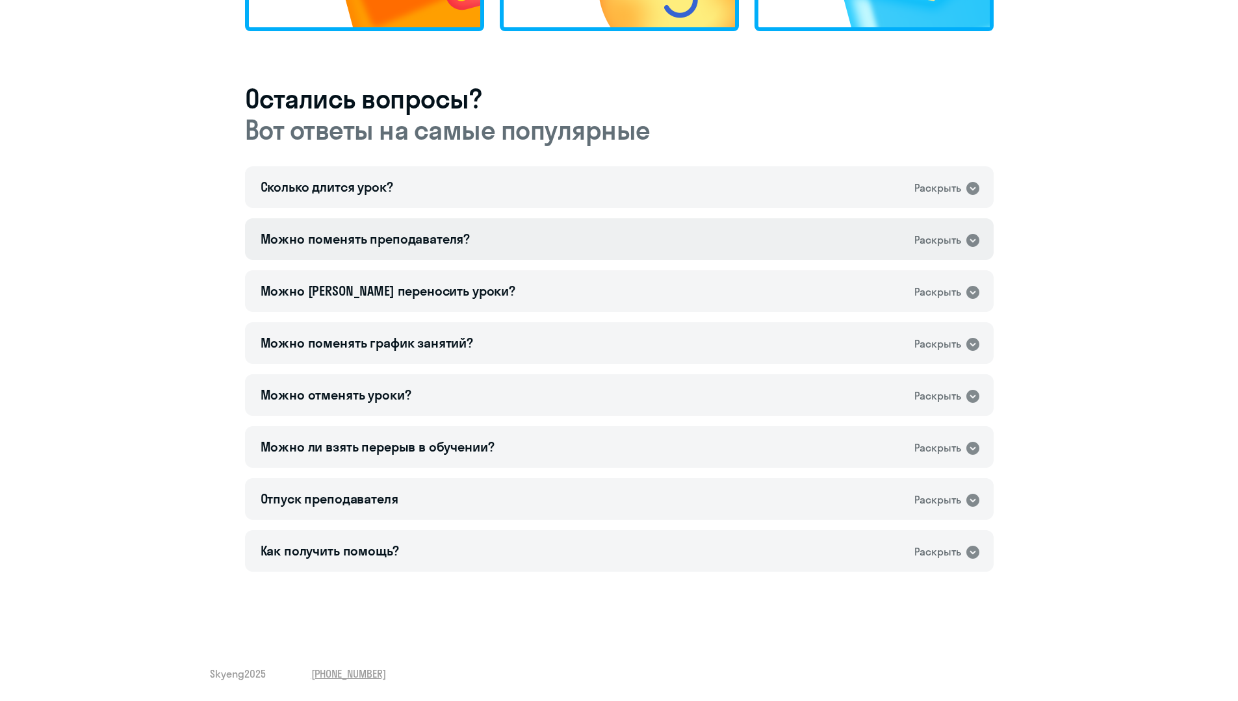
click at [338, 238] on div "Можно поменять преподавателя?" at bounding box center [366, 239] width 210 height 18
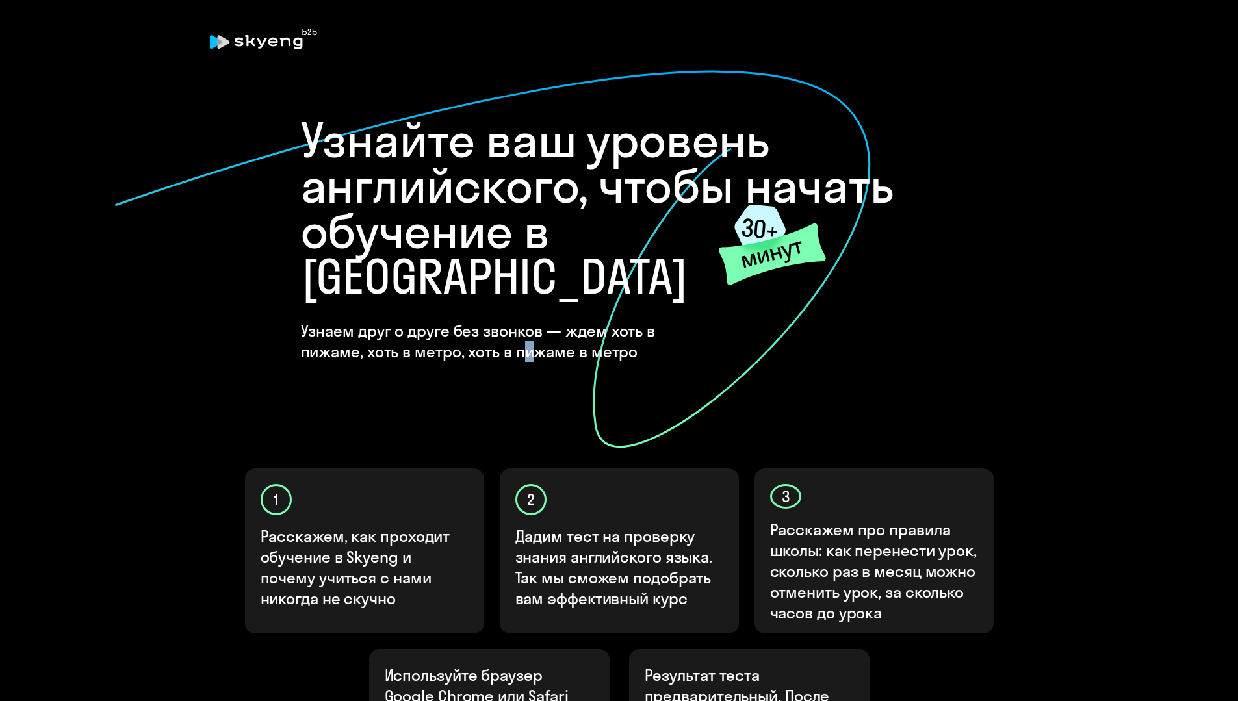
click at [463, 320] on h4 "Узнаем друг о друге без звонков — ждем хоть в пижаме, хоть в метро, хоть в пижа…" at bounding box center [510, 341] width 419 height 42
click at [794, 519] on p "Расскажем про правила школы: как перенести урок, сколько раз в месяц можно отме…" at bounding box center [874, 571] width 209 height 104
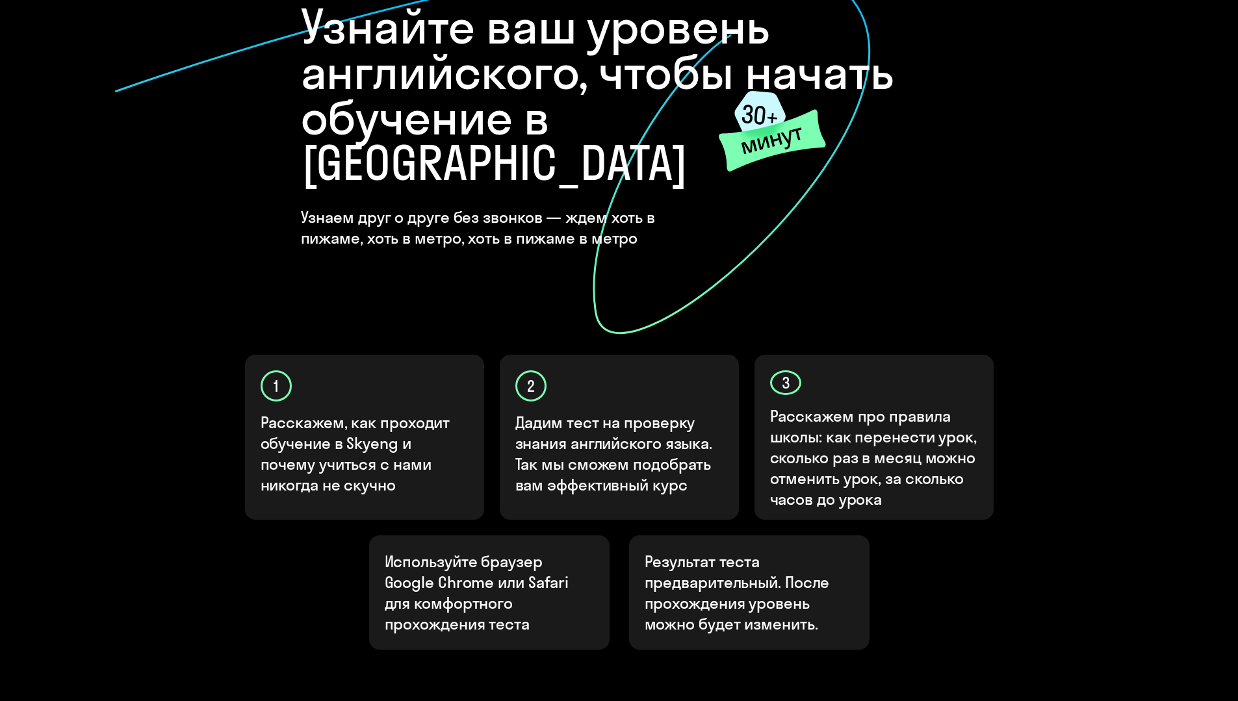
scroll to position [237, 0]
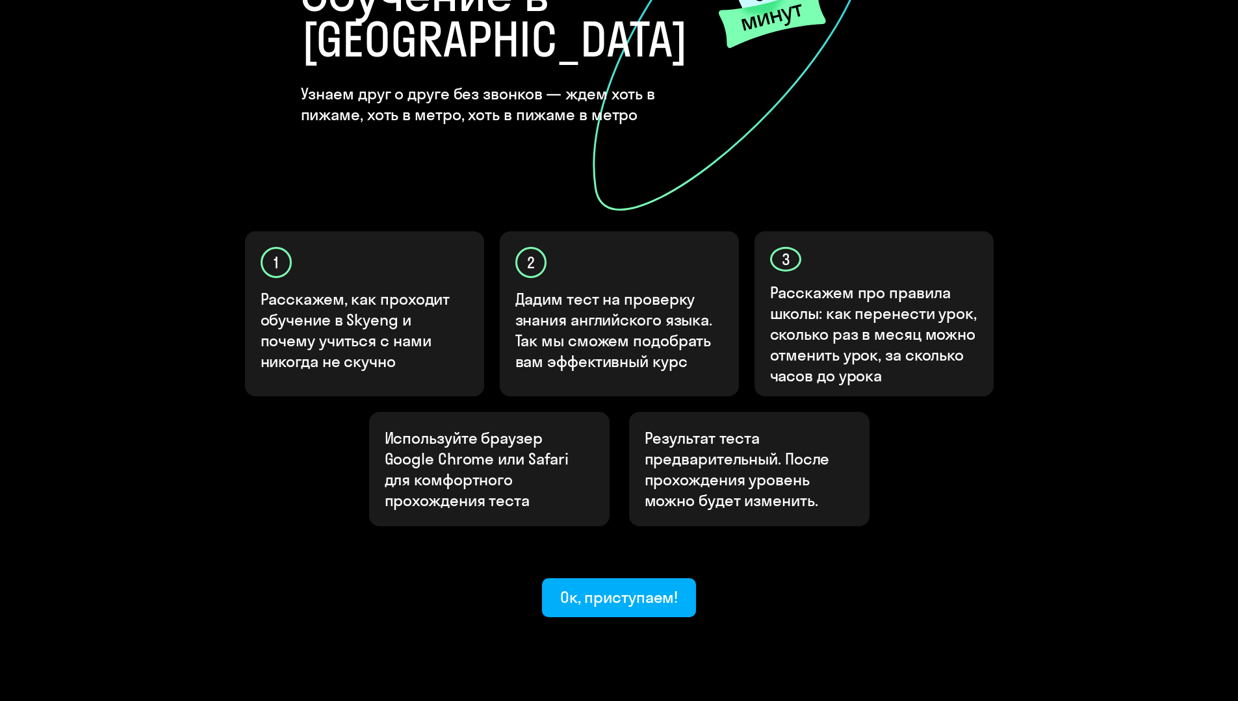
click at [613, 573] on div "Узнайте ваш уровень английского, чтобы начать обучение в Skyeng Узнаем друг о д…" at bounding box center [619, 255] width 1238 height 984
click at [616, 587] on div "Ок, приступаем!" at bounding box center [619, 597] width 118 height 21
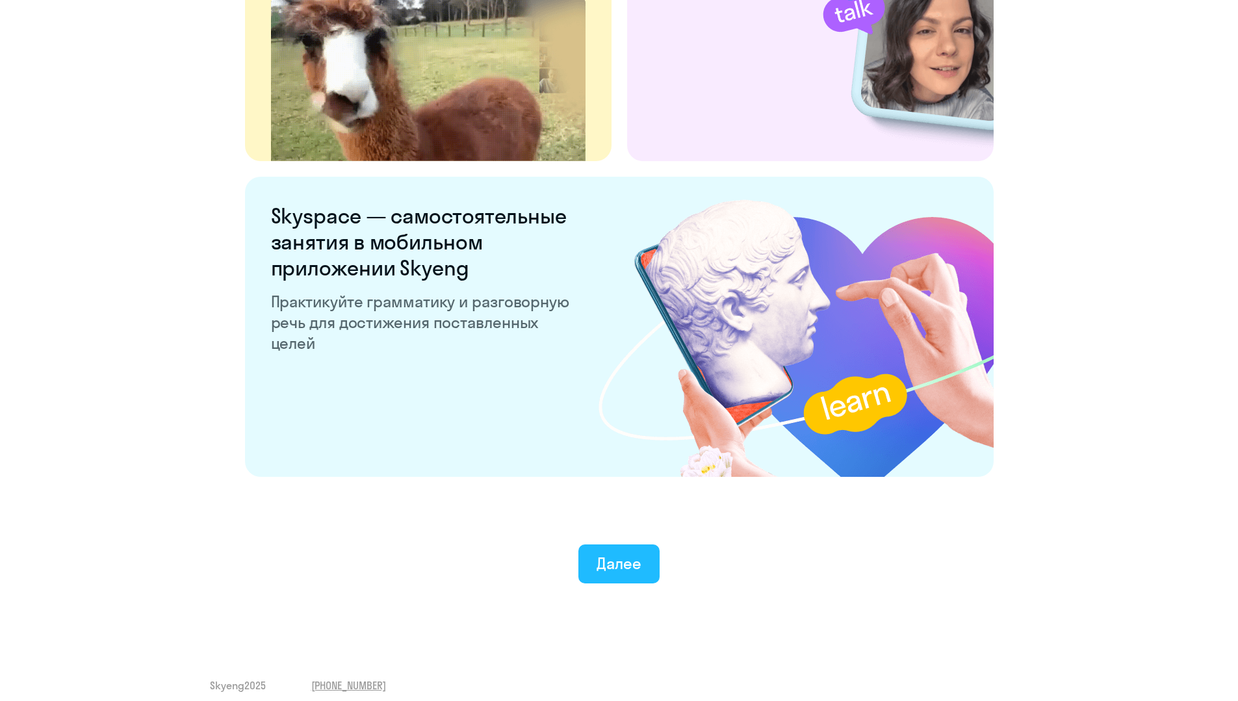
scroll to position [2311, 0]
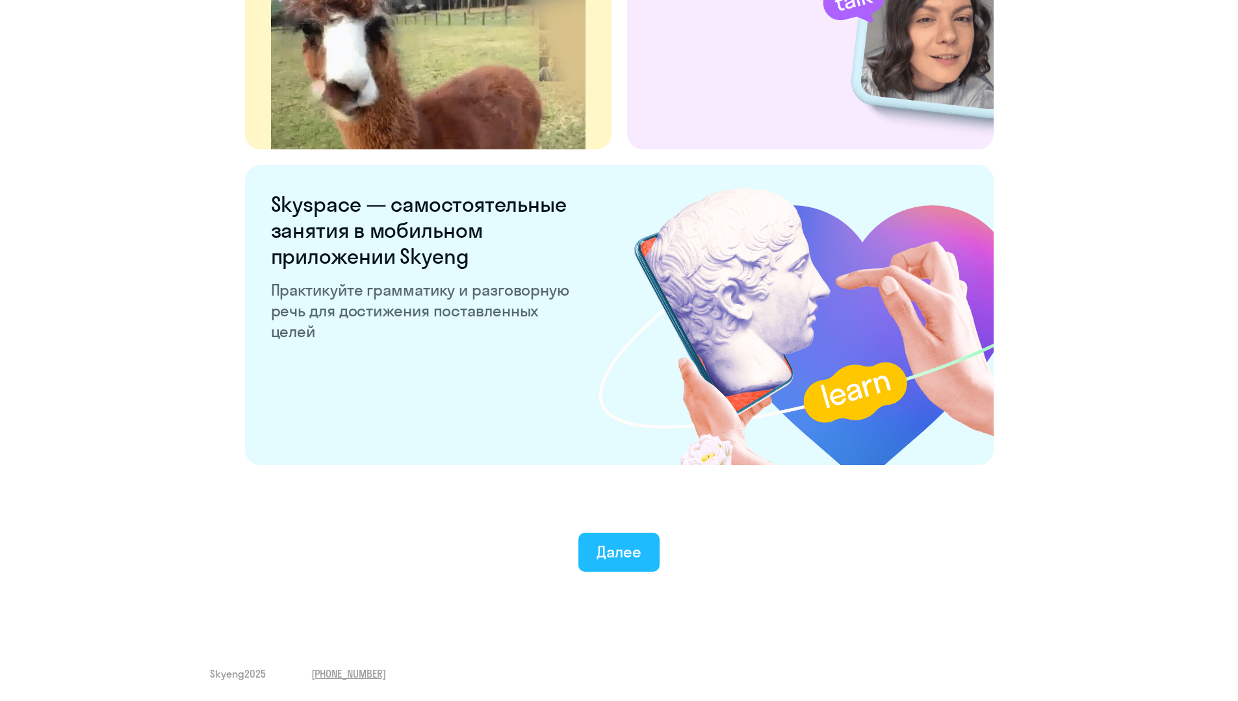
click at [617, 553] on div "Далее" at bounding box center [619, 551] width 45 height 21
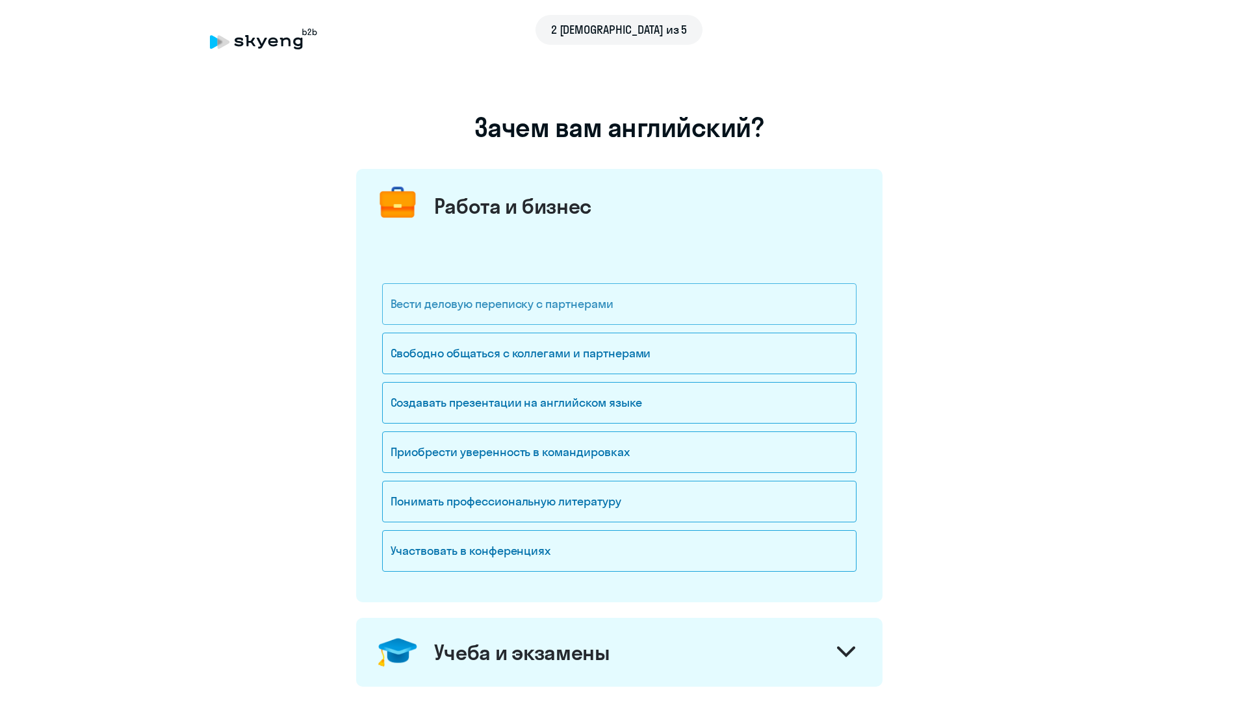
click at [543, 302] on div "Вести деловую переписку с партнерами" at bounding box center [619, 304] width 474 height 42
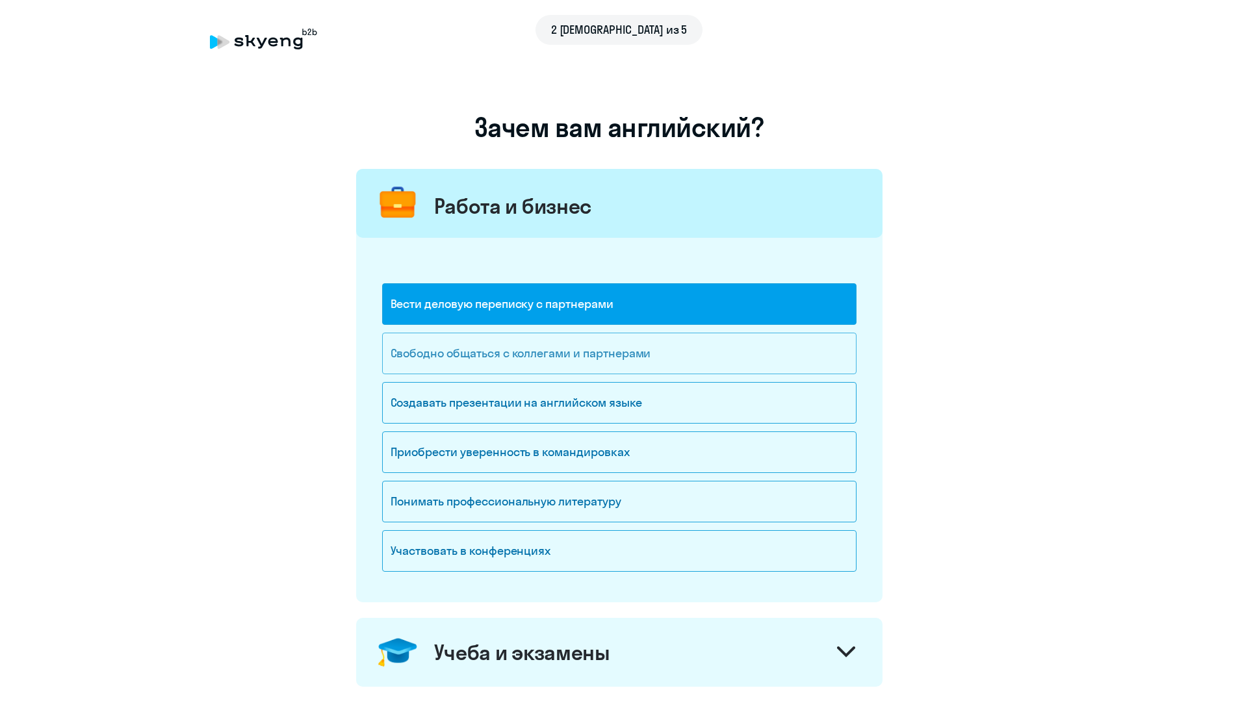
click at [480, 353] on div "Свободно общаться с коллегами и партнерами" at bounding box center [619, 354] width 474 height 42
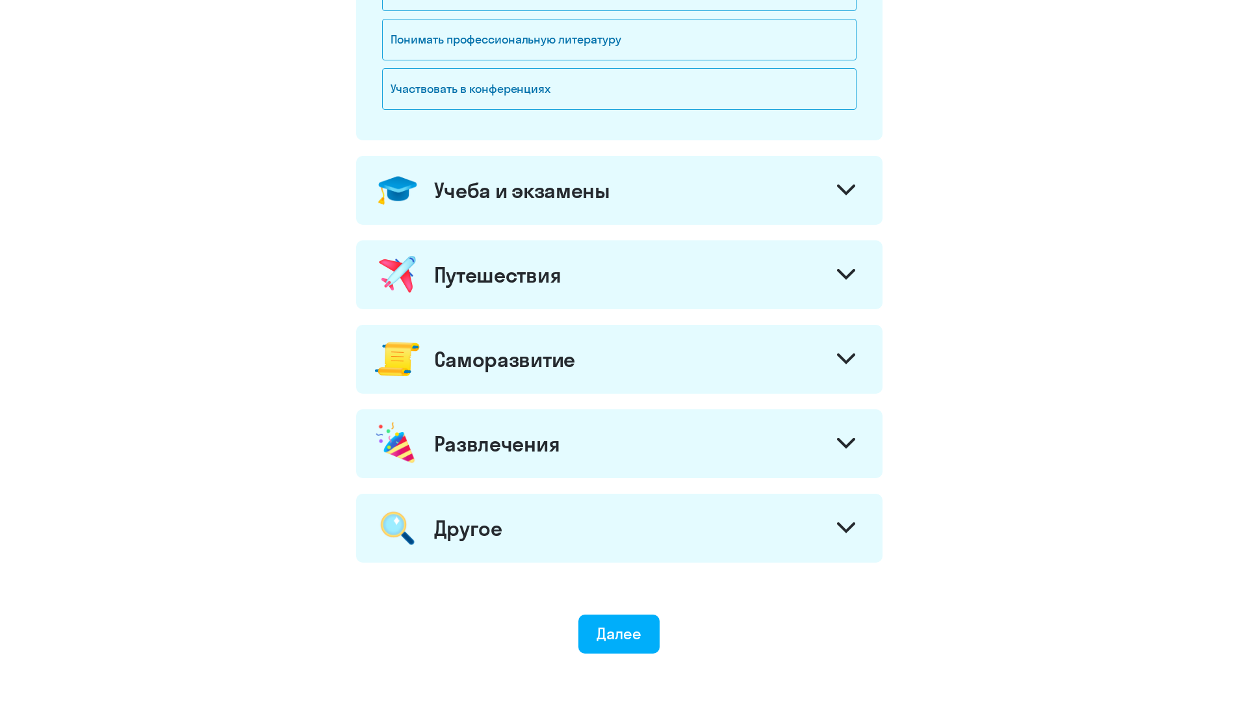
scroll to position [539, 0]
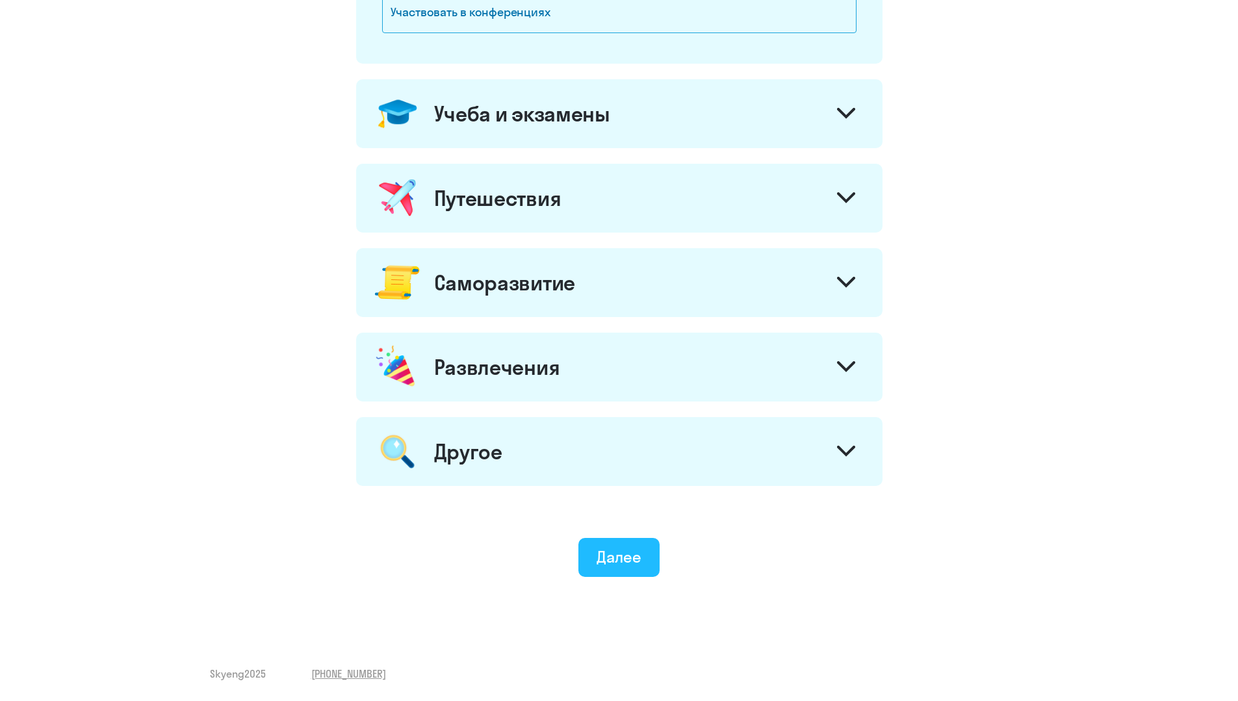
click at [620, 555] on div "Далее" at bounding box center [619, 557] width 45 height 21
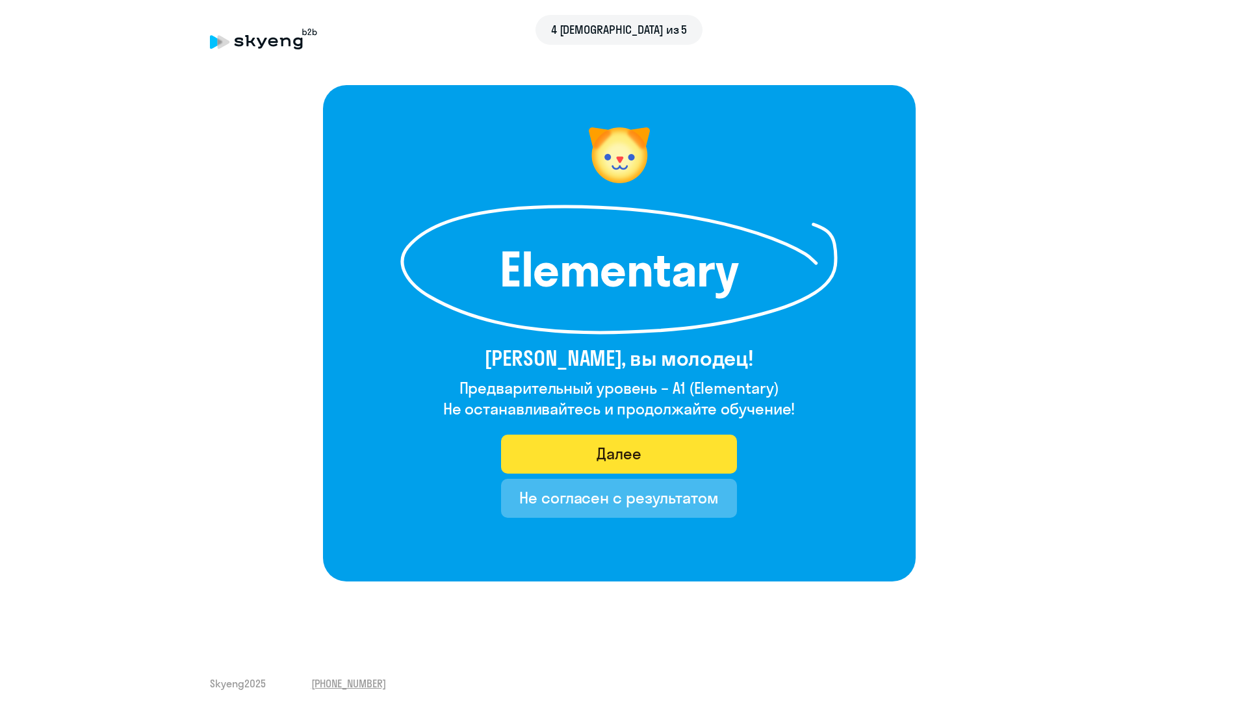
click at [619, 463] on div "Далее" at bounding box center [619, 453] width 45 height 21
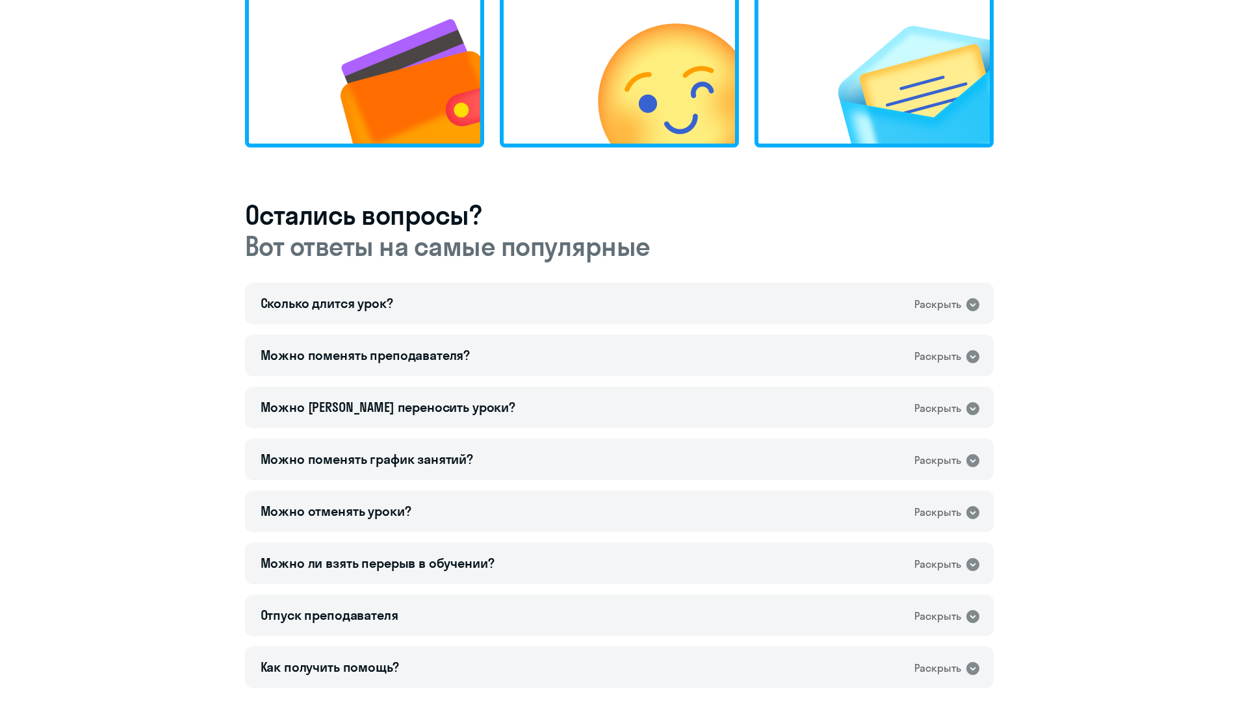
scroll to position [658, 0]
